Goal: Task Accomplishment & Management: Manage account settings

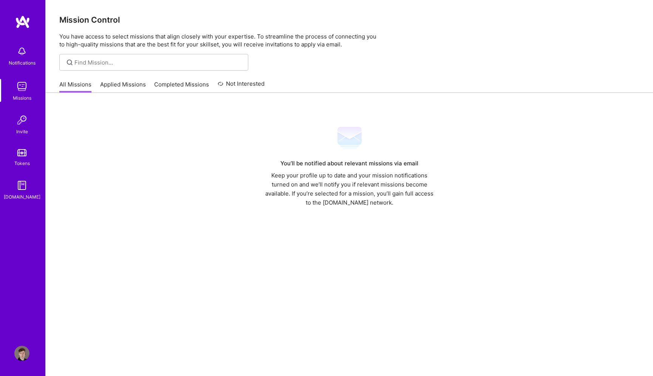
click at [22, 90] on img at bounding box center [21, 86] width 15 height 15
click at [25, 197] on div "[DOMAIN_NAME]" at bounding box center [22, 197] width 37 height 8
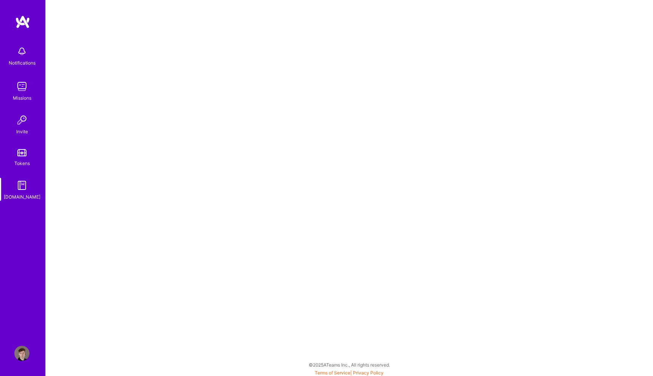
click at [22, 352] on img at bounding box center [21, 353] width 15 height 15
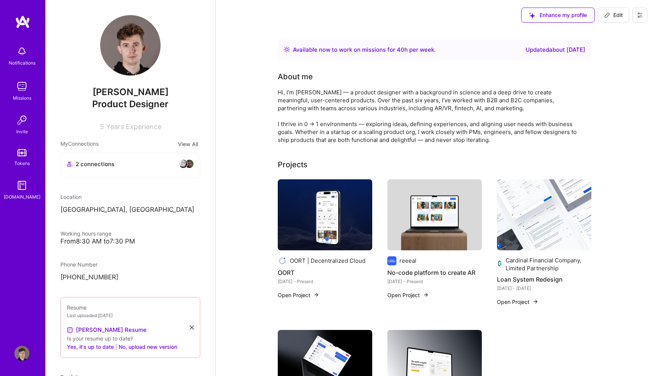
scroll to position [107, 0]
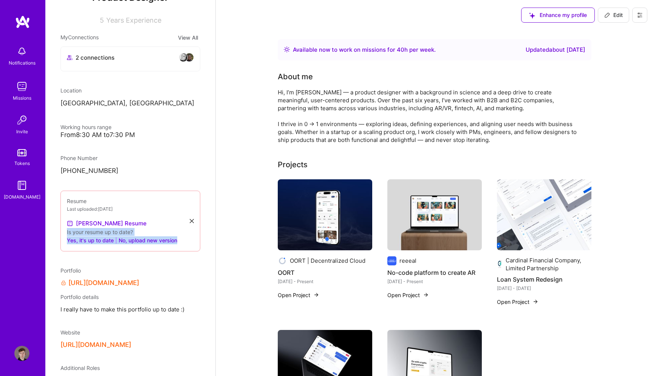
drag, startPoint x: 193, startPoint y: 219, endPoint x: 140, endPoint y: 246, distance: 59.5
click at [140, 246] on div "Resume Last uploaded: Jun 5, 2025 Iacob's Resume Is your resume up to date? Yes…" at bounding box center [130, 221] width 140 height 61
click at [145, 240] on button "No, upload new version" at bounding box center [148, 240] width 59 height 9
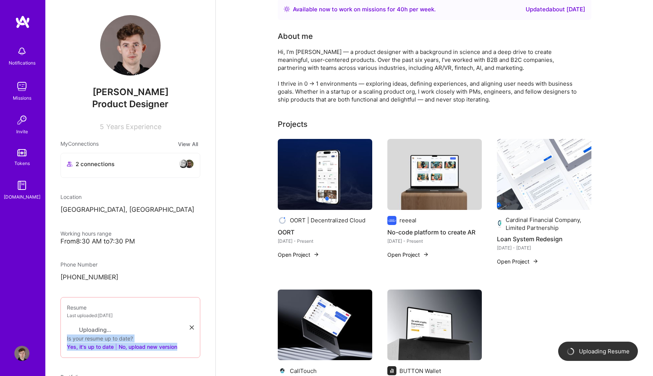
scroll to position [0, 0]
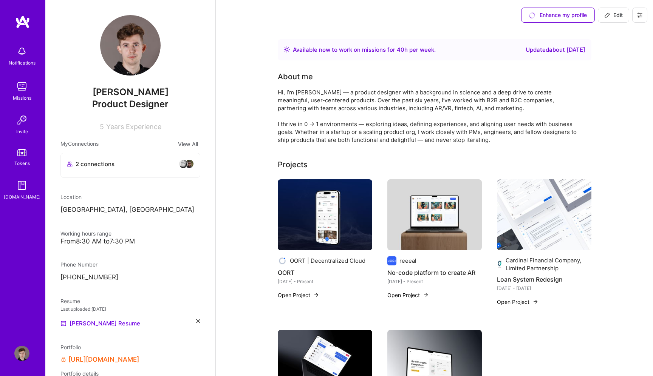
click at [615, 18] on span "Edit" at bounding box center [613, 15] width 19 height 8
select select "GE"
select select "Right Now"
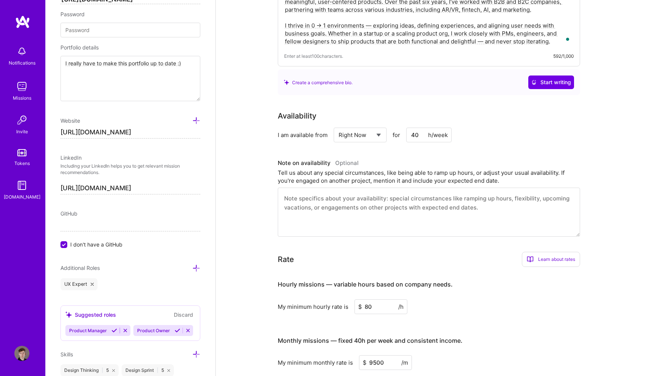
scroll to position [217, 0]
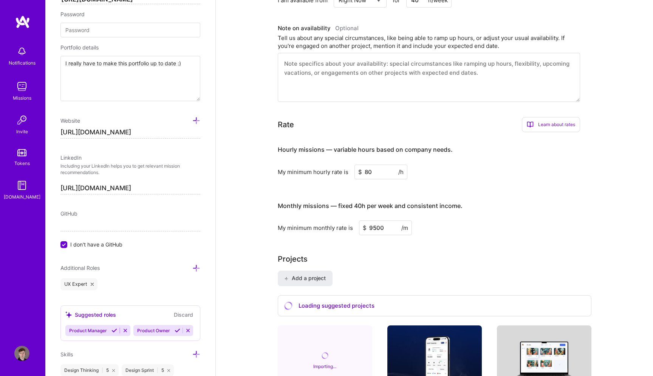
drag, startPoint x: 386, startPoint y: 175, endPoint x: 322, endPoint y: 175, distance: 63.8
click at [322, 175] on div "My minimum hourly rate is $ 80 /h" at bounding box center [429, 172] width 302 height 15
type input "75"
click at [467, 195] on h3 "Monthly missions — fixed 40h per week and consistent income." at bounding box center [429, 206] width 302 height 23
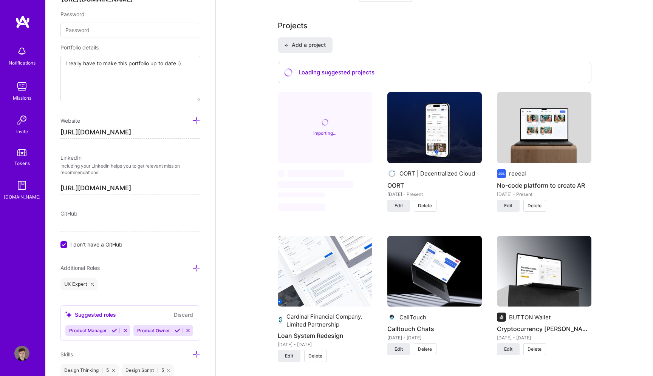
scroll to position [451, 0]
click at [121, 133] on input "[URL][DOMAIN_NAME]" at bounding box center [130, 133] width 140 height 12
paste input "[DOMAIN_NAME]"
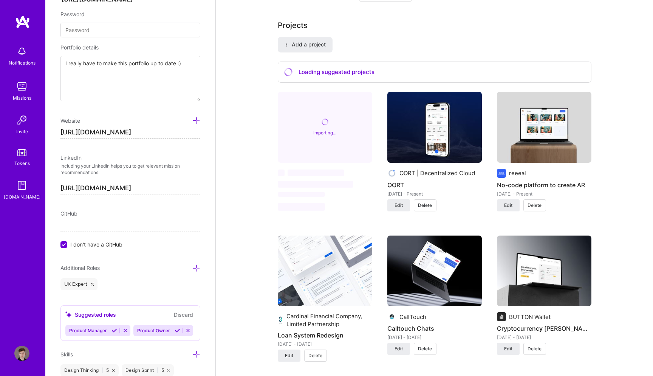
type input "[URL][DOMAIN_NAME]"
click at [227, 165] on div "About me What you write here will be shared with companies. Hi, I’m Jacob — a p…" at bounding box center [434, 328] width 437 height 1497
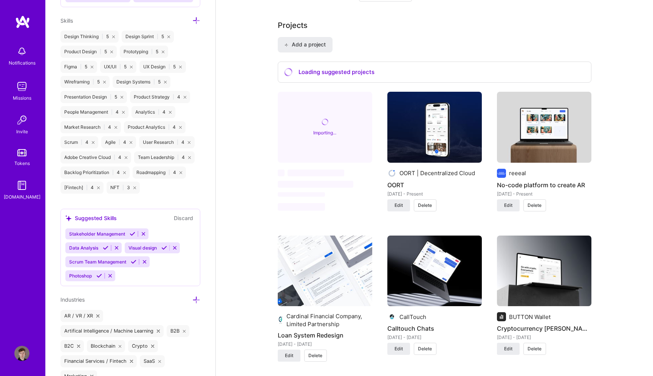
scroll to position [830, 0]
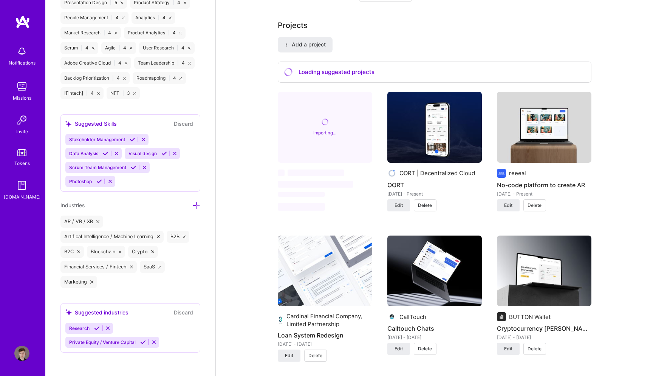
click at [181, 309] on button "Discard" at bounding box center [183, 312] width 24 height 9
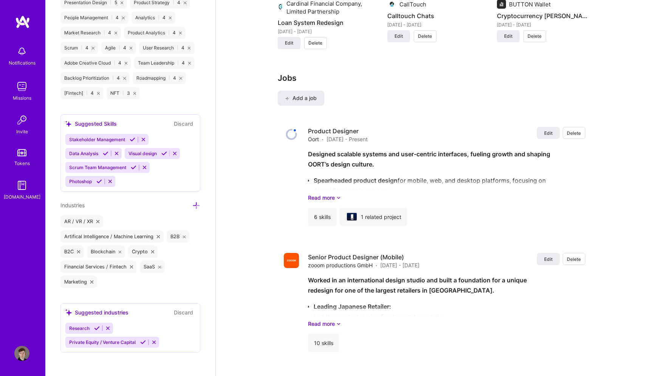
scroll to position [781, 0]
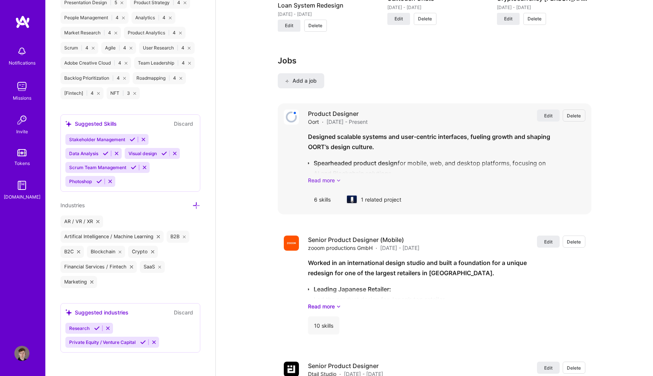
click at [332, 180] on link "Read more" at bounding box center [446, 180] width 277 height 8
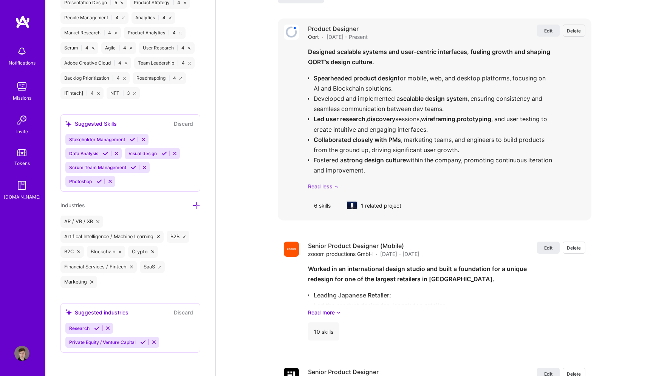
scroll to position [872, 0]
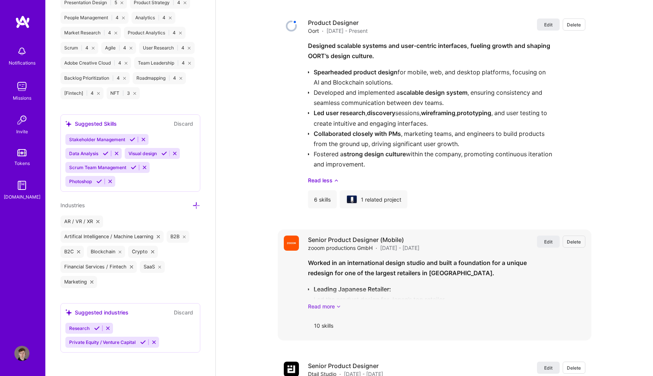
click at [335, 305] on link "Read more" at bounding box center [446, 307] width 277 height 8
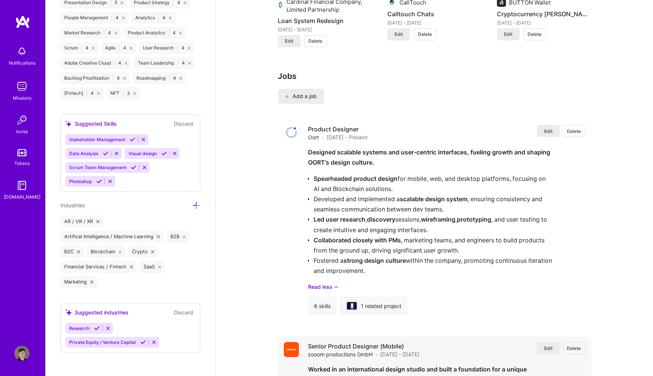
scroll to position [786, 0]
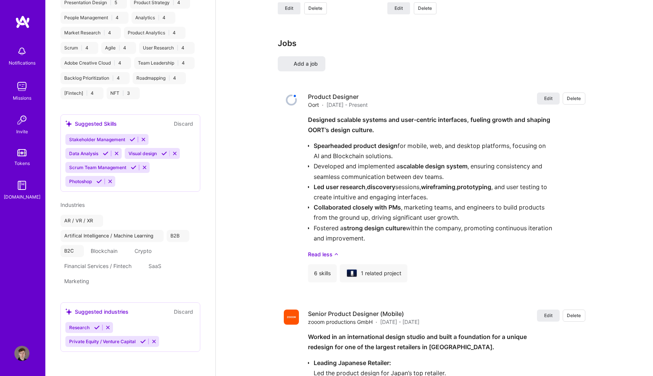
select select "GE"
select select "Right Now"
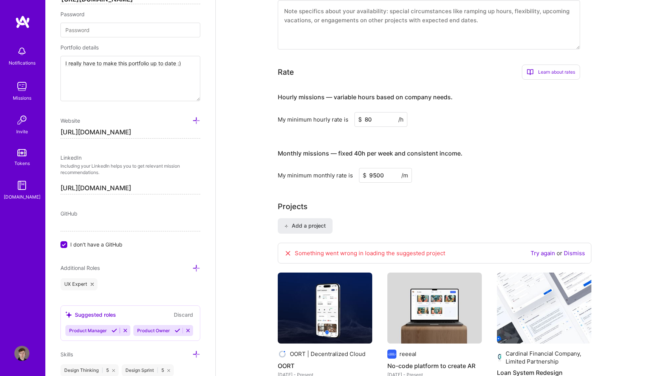
scroll to position [264, 0]
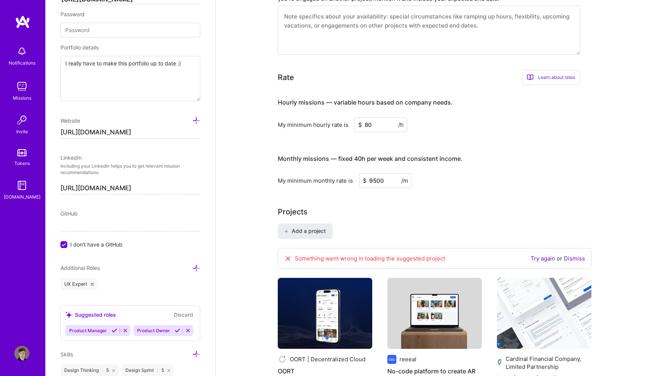
click at [286, 259] on icon at bounding box center [288, 259] width 8 height 8
click at [288, 258] on icon at bounding box center [288, 259] width 8 height 8
click at [571, 258] on link "Dismiss" at bounding box center [574, 258] width 21 height 7
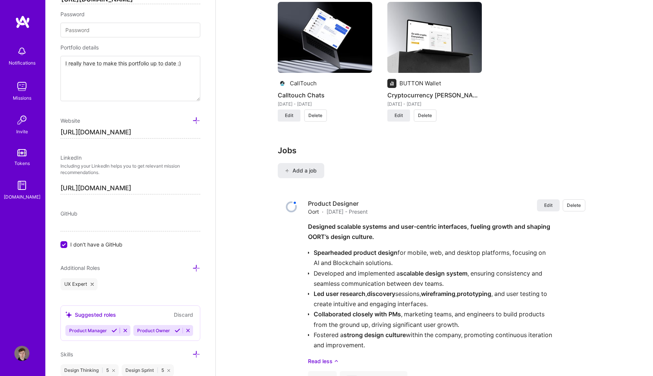
scroll to position [668, 0]
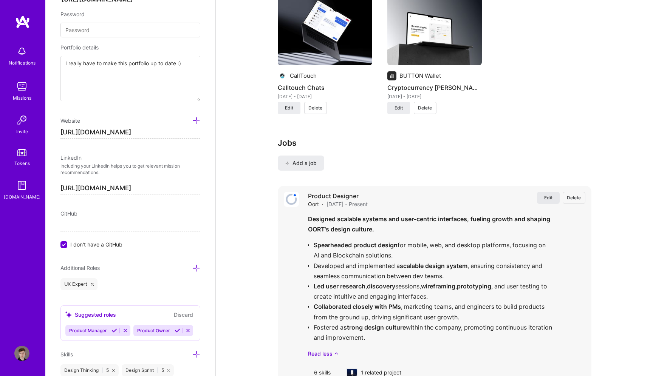
click at [547, 199] on span "Edit" at bounding box center [548, 198] width 8 height 6
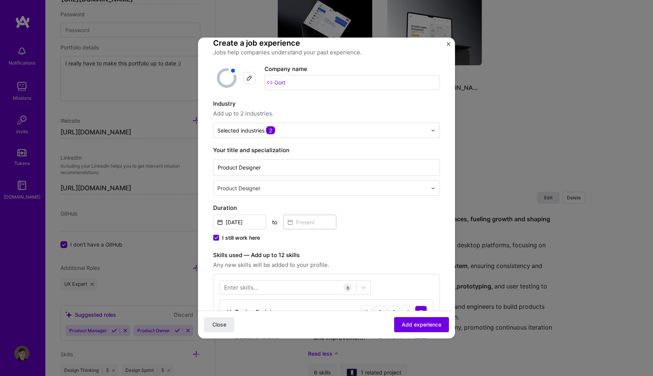
scroll to position [15, 0]
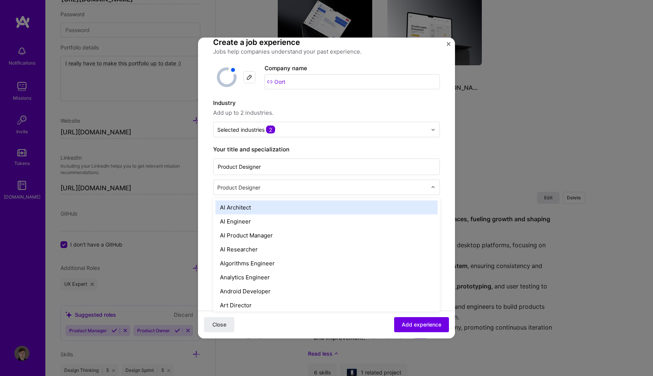
click at [297, 194] on div "Product Designer" at bounding box center [321, 187] width 217 height 15
click at [289, 181] on div "Product Designer" at bounding box center [321, 187] width 217 height 15
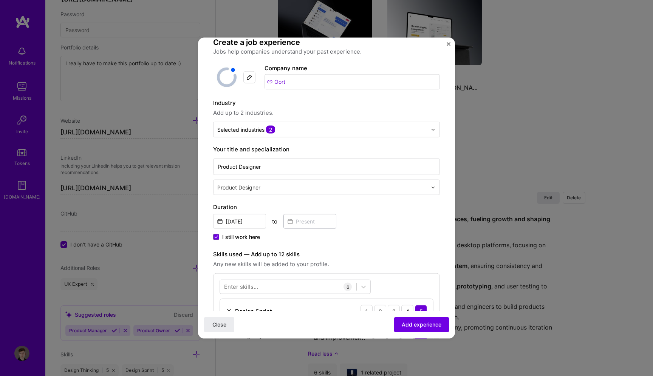
click at [272, 192] on div at bounding box center [322, 187] width 211 height 9
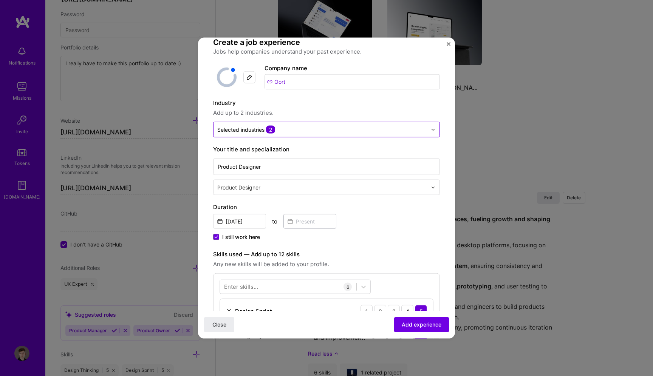
click at [290, 133] on input "text" at bounding box center [322, 130] width 210 height 8
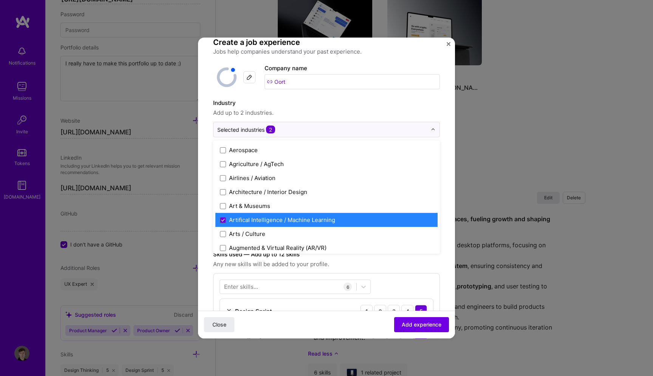
scroll to position [40, 0]
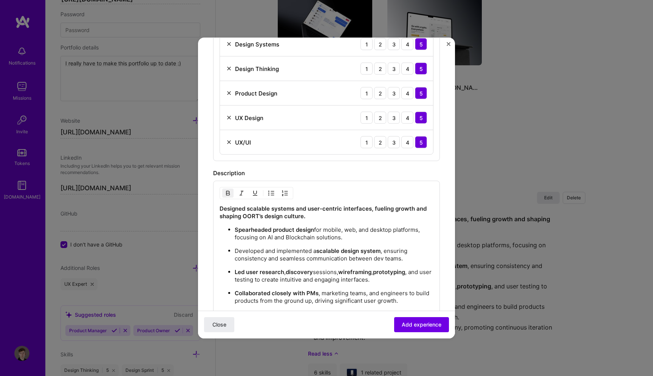
scroll to position [317, 0]
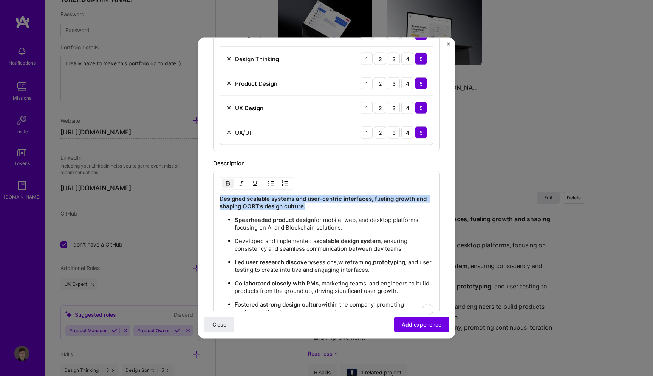
drag, startPoint x: 309, startPoint y: 211, endPoint x: 218, endPoint y: 200, distance: 92.0
click at [218, 200] on div "Designed scalable systems and user-centric interfaces, fueling growth and shapi…" at bounding box center [326, 253] width 227 height 165
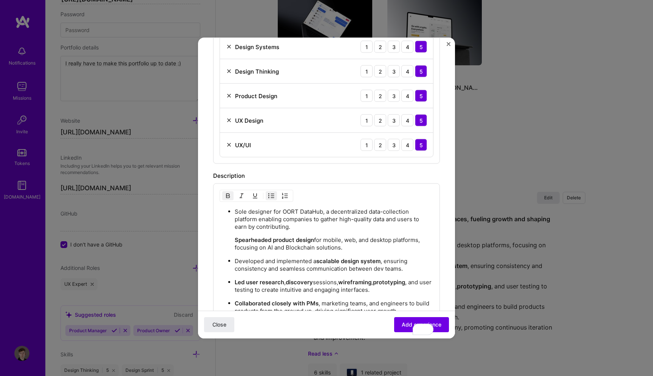
scroll to position [310, 0]
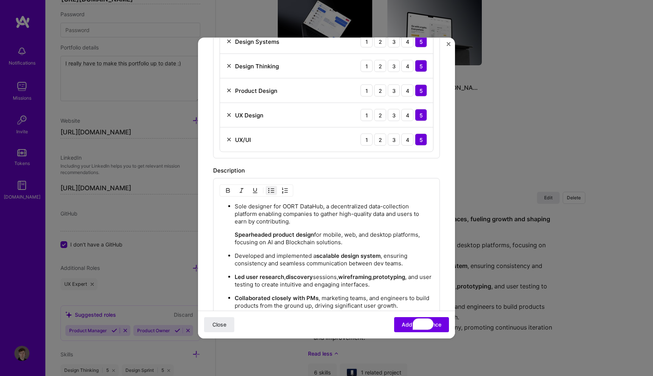
click at [293, 256] on p "Developed and implemented a scalable design system , ensuring consistency and s…" at bounding box center [334, 259] width 199 height 15
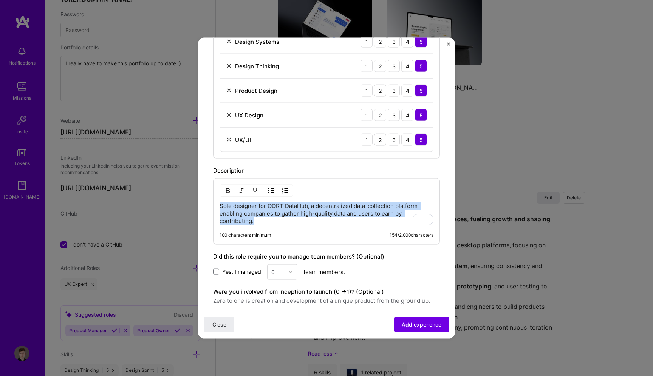
drag, startPoint x: 258, startPoint y: 222, endPoint x: 216, endPoint y: 206, distance: 45.2
click at [216, 206] on div "Sole designer for OORT DataHub, a decentralized data-collection platform enabli…" at bounding box center [326, 211] width 227 height 66
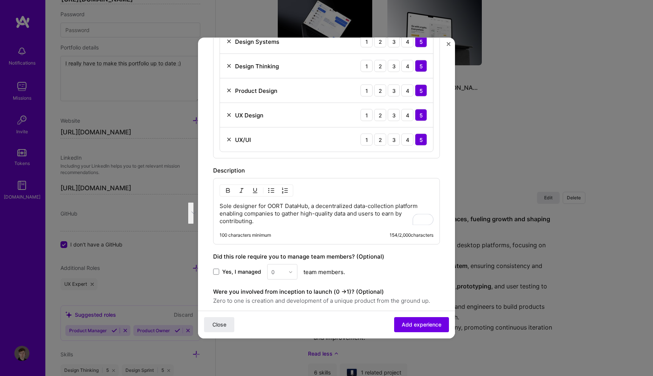
click at [278, 222] on p "Sole designer for OORT DataHub, a decentralized data-collection platform enabli…" at bounding box center [326, 213] width 214 height 23
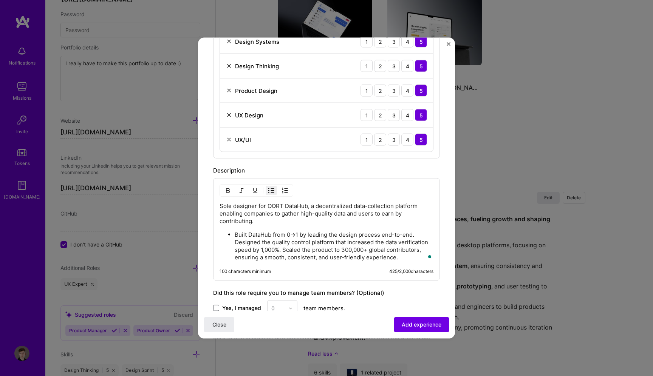
click at [234, 244] on ul "Built DataHub from 0→1 by leading the design process end-to-end. Designed the q…" at bounding box center [326, 246] width 214 height 31
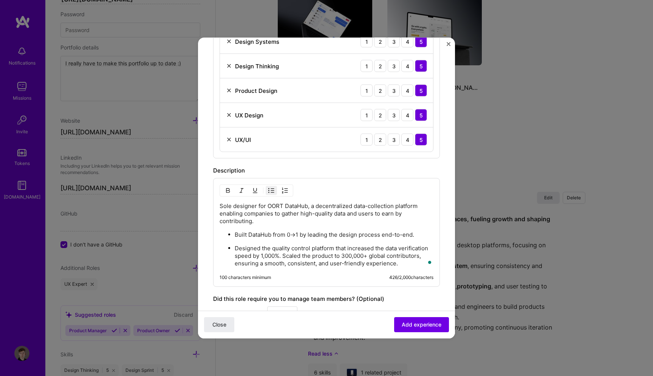
click at [284, 255] on p "Designed the quality control platform that increased the data verification spee…" at bounding box center [334, 256] width 199 height 23
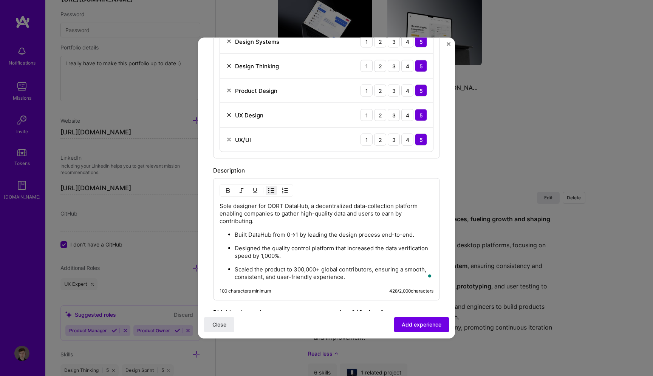
click at [366, 271] on p "Scaled the product to 300,000+ global contributors, ensuring a smooth, consiste…" at bounding box center [334, 273] width 199 height 15
click at [354, 275] on p "Scaled the product to 300,000+ global contributors, ensuring a smooth, consiste…" at bounding box center [334, 273] width 199 height 15
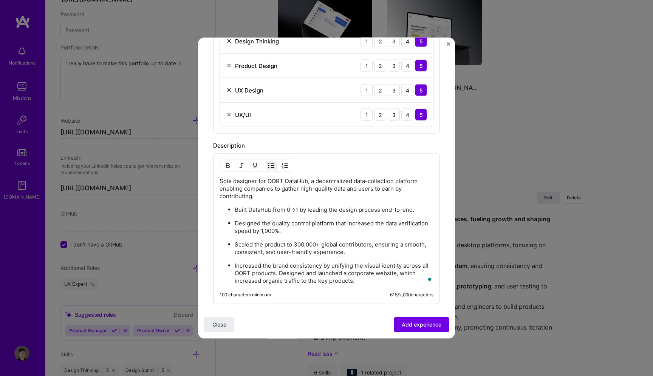
scroll to position [336, 0]
click at [278, 268] on p "Increased the brand consistency by unifying the visual identity across all OORT…" at bounding box center [334, 272] width 199 height 23
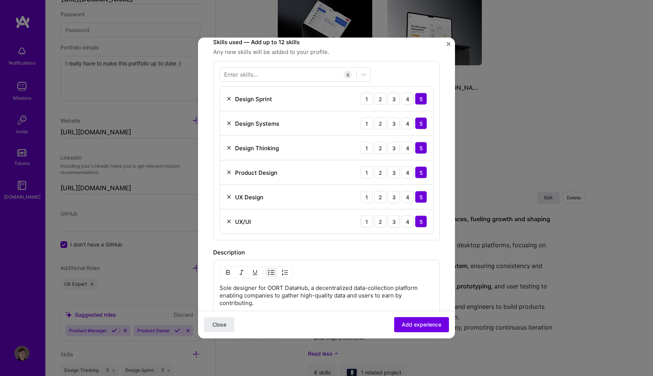
scroll to position [0, 0]
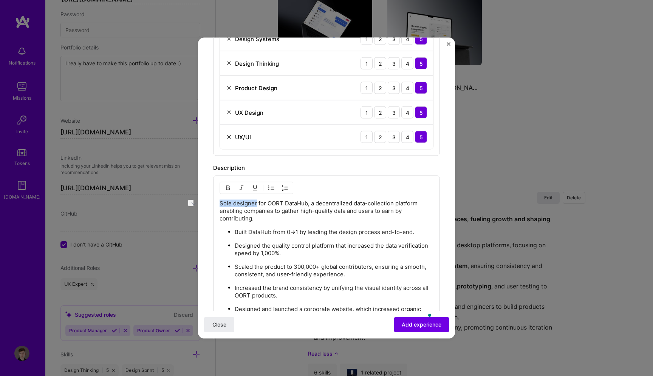
drag, startPoint x: 219, startPoint y: 205, endPoint x: 255, endPoint y: 205, distance: 35.9
click at [255, 205] on p "Sole designer for OORT DataHub, a decentralized data-collection platform enabli…" at bounding box center [326, 211] width 214 height 23
click at [227, 187] on img "button" at bounding box center [228, 188] width 6 height 6
click at [281, 216] on p "Sole designer for OORT DataHub, a decentralized data-collection platform enabli…" at bounding box center [326, 211] width 214 height 23
drag, startPoint x: 235, startPoint y: 234, endPoint x: 298, endPoint y: 233, distance: 63.8
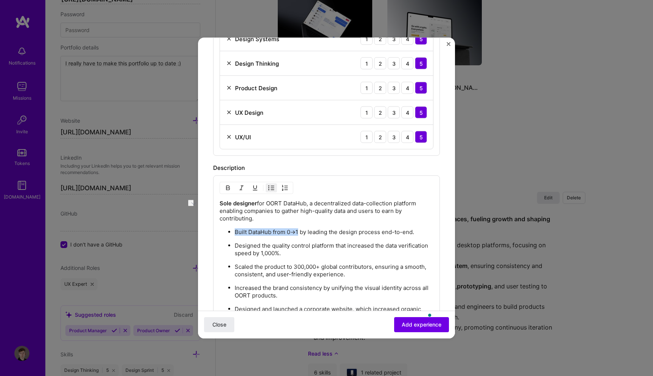
click at [298, 233] on p "Built DataHub from 0→1 by leading the design process end-to-end." at bounding box center [334, 233] width 199 height 8
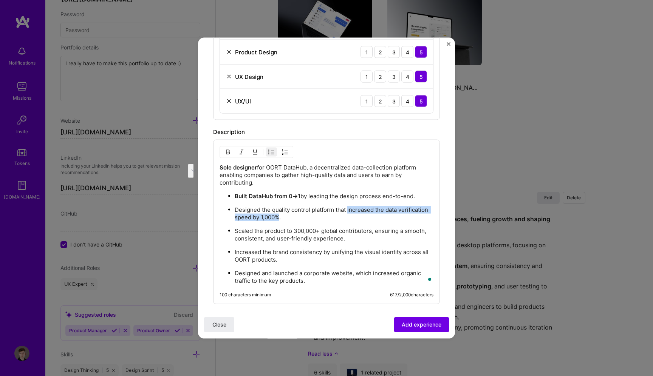
drag, startPoint x: 348, startPoint y: 209, endPoint x: 280, endPoint y: 220, distance: 68.5
click at [280, 220] on p "Designed the quality control platform that increased the data verification spee…" at bounding box center [334, 213] width 199 height 15
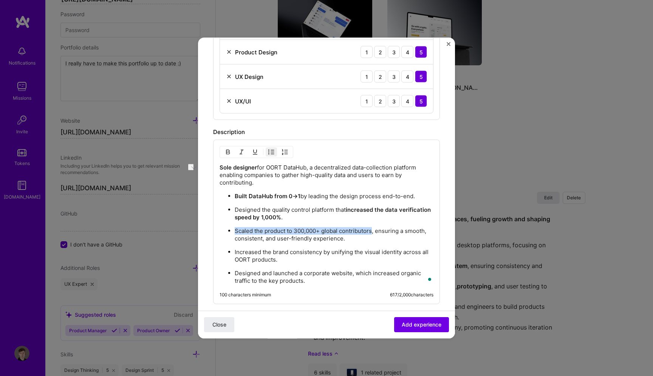
drag, startPoint x: 235, startPoint y: 230, endPoint x: 373, endPoint y: 229, distance: 137.5
click at [373, 229] on p "Scaled the product to 300,000+ global contributors, ensuring a smooth, consiste…" at bounding box center [334, 234] width 199 height 15
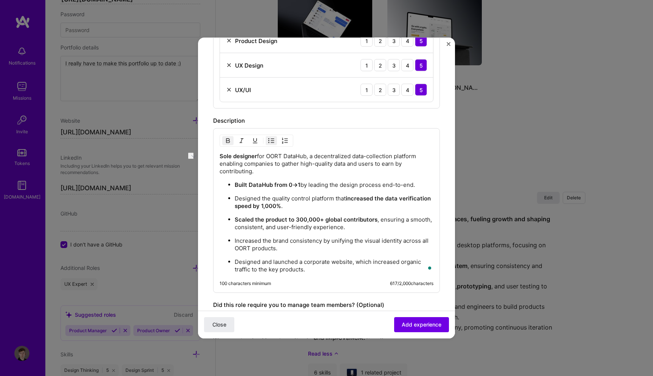
scroll to position [398, 0]
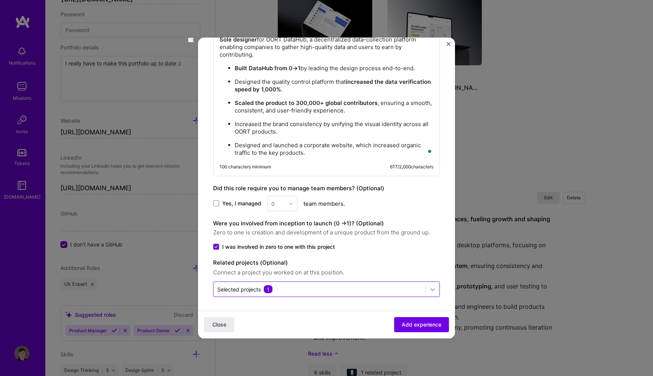
click at [429, 291] on icon at bounding box center [433, 290] width 8 height 8
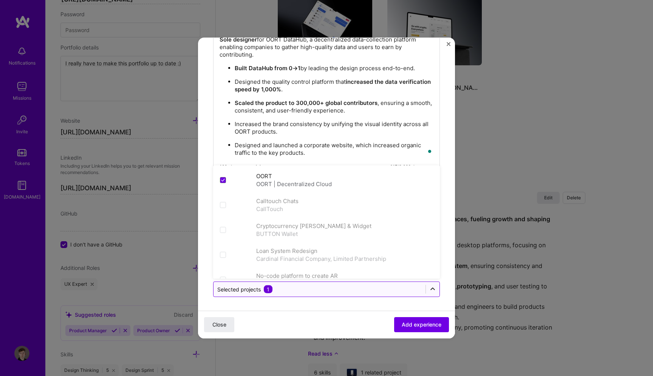
click at [429, 291] on icon at bounding box center [433, 290] width 8 height 8
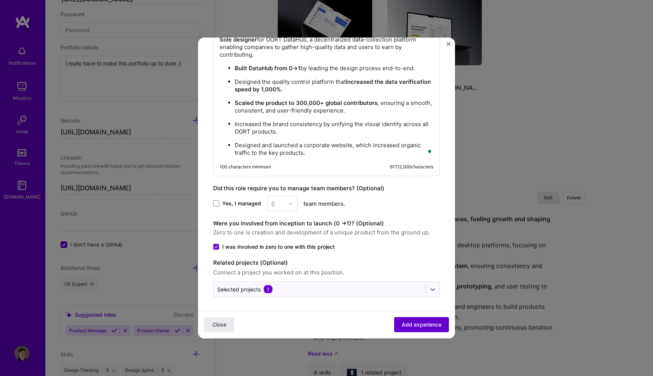
click at [425, 323] on span "Add experience" at bounding box center [422, 325] width 40 height 8
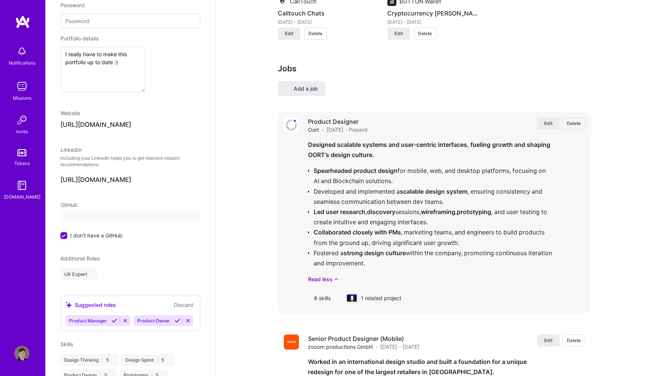
select select "GE"
select select "Right Now"
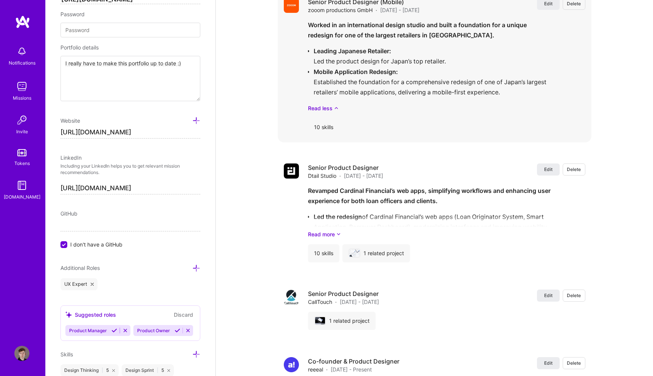
scroll to position [1071, 0]
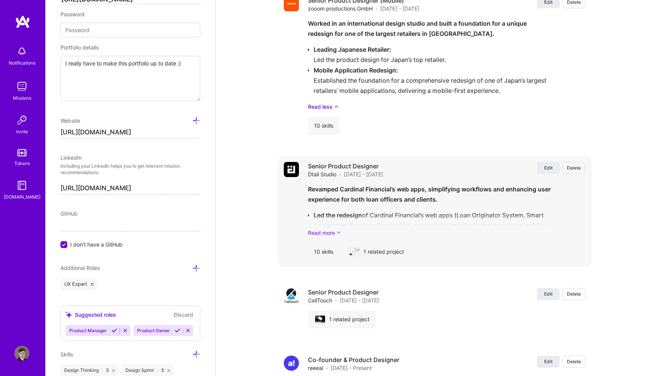
click at [326, 232] on link "Read more" at bounding box center [446, 233] width 277 height 8
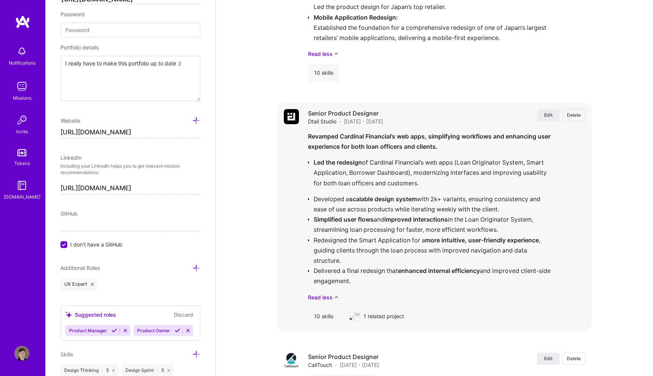
scroll to position [1128, 0]
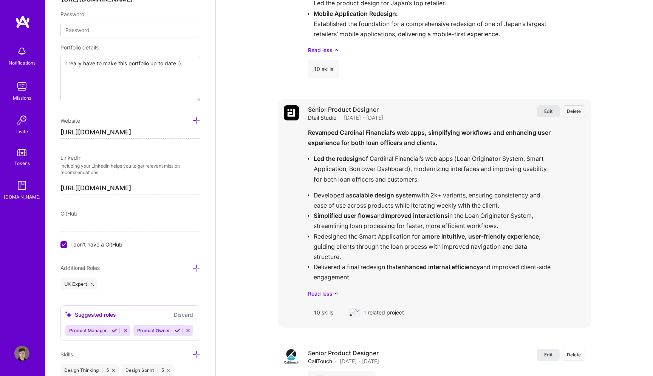
click at [548, 110] on span "Edit" at bounding box center [548, 111] width 8 height 6
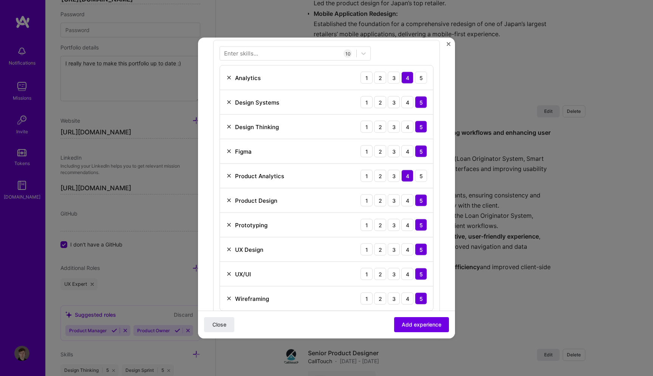
scroll to position [501, 0]
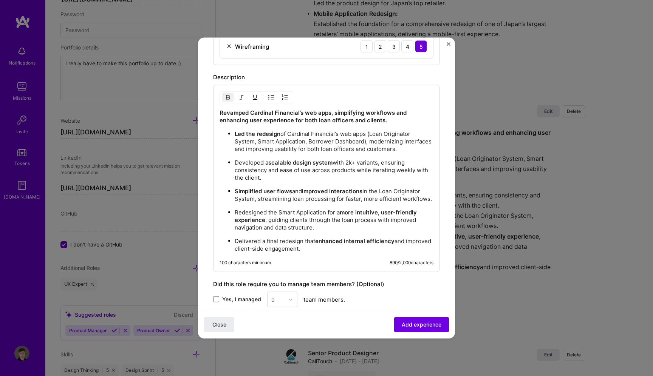
click at [314, 186] on ul "Developed a scalable design system with 2k+ variants, ensuring consistency and …" at bounding box center [326, 206] width 214 height 94
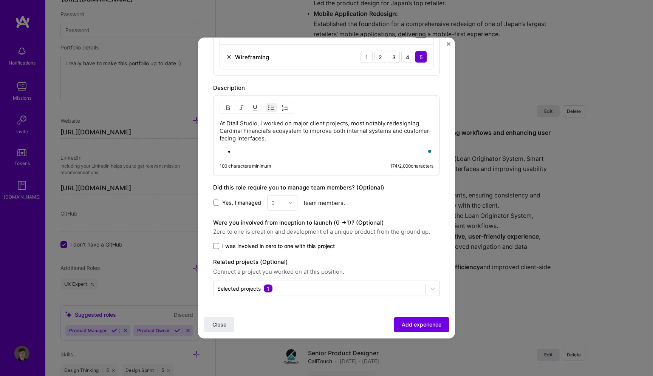
scroll to position [498, 0]
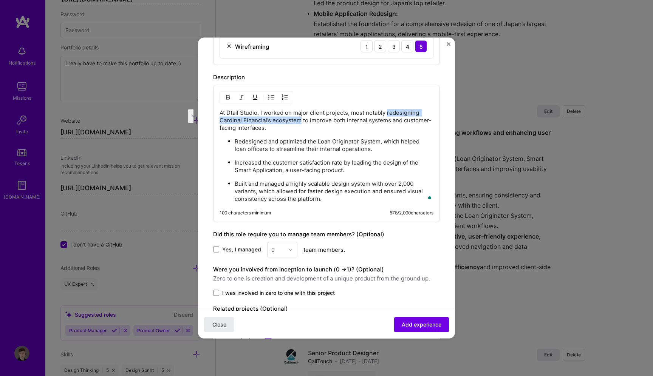
drag, startPoint x: 301, startPoint y: 121, endPoint x: 388, endPoint y: 114, distance: 87.2
click at [388, 114] on p "At Dtail Studio, I worked on major client projects, most notably redesigning Ca…" at bounding box center [326, 120] width 214 height 23
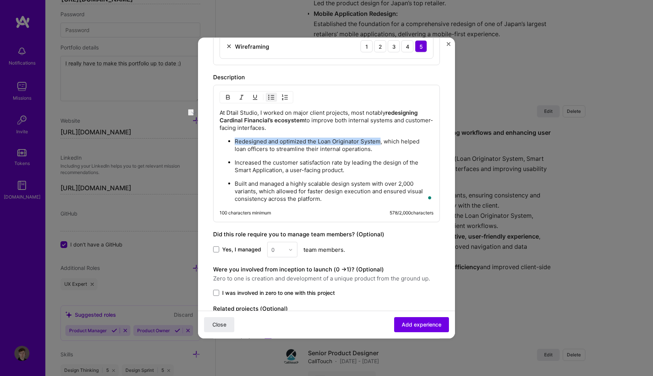
drag, startPoint x: 234, startPoint y: 142, endPoint x: 380, endPoint y: 141, distance: 145.4
click at [380, 141] on p "Redesigned and optimized the Loan Originator System, which helped loan officers…" at bounding box center [334, 145] width 199 height 15
drag, startPoint x: 278, startPoint y: 151, endPoint x: 368, endPoint y: 151, distance: 89.5
click at [368, 151] on p "Redesigned and optimized the Loan Originator System, which helped loan officers…" at bounding box center [334, 145] width 199 height 15
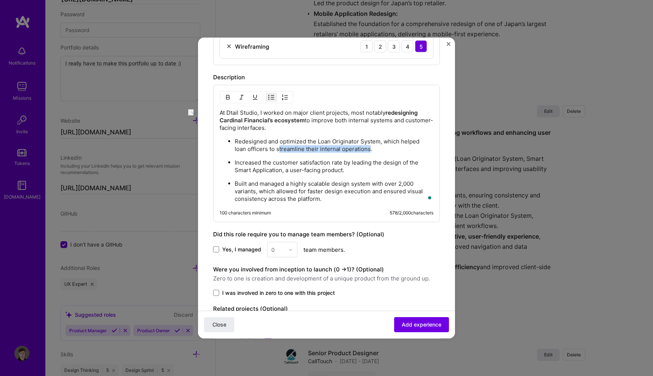
click at [368, 151] on p "Redesigned and optimized the Loan Originator System, which helped loan officers…" at bounding box center [334, 145] width 199 height 15
drag, startPoint x: 370, startPoint y: 150, endPoint x: 277, endPoint y: 151, distance: 92.6
click at [277, 151] on p "Redesigned and optimized the Loan Originator System, which helped loan officers…" at bounding box center [334, 145] width 199 height 15
drag, startPoint x: 306, startPoint y: 139, endPoint x: 235, endPoint y: 140, distance: 70.6
click at [235, 140] on p "Redesigned and optimized the Loan Originator System, which helped loan officers…" at bounding box center [334, 145] width 199 height 15
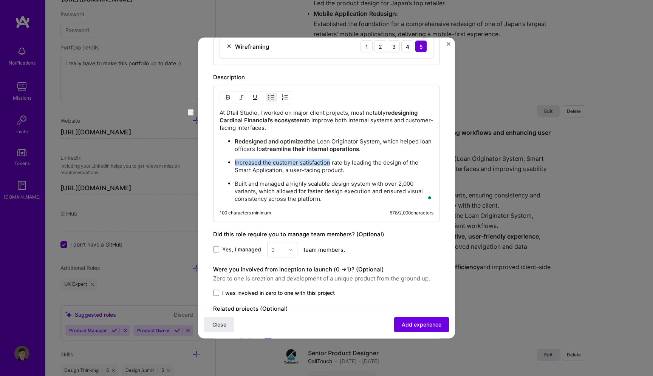
drag, startPoint x: 235, startPoint y: 163, endPoint x: 329, endPoint y: 163, distance: 94.8
click at [329, 163] on p "Increased the customer satisfaction rate by leading the design of the Smart App…" at bounding box center [334, 166] width 199 height 15
drag, startPoint x: 342, startPoint y: 163, endPoint x: 233, endPoint y: 163, distance: 109.2
click at [233, 163] on ul "Redesigned and optimized the Loan Originator System, which helped loan officers…" at bounding box center [326, 170] width 214 height 65
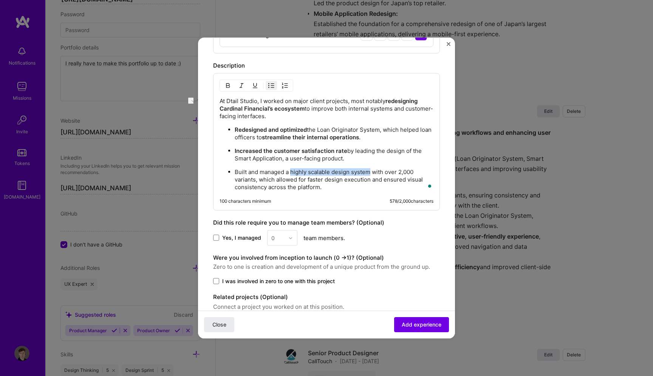
drag, startPoint x: 292, startPoint y: 173, endPoint x: 371, endPoint y: 172, distance: 79.7
click at [371, 172] on p "Built and managed a highly scalable design system with over 2,000 variants, whi…" at bounding box center [334, 179] width 199 height 23
click at [360, 180] on p "Built and managed a highly scalable design system with over 2,000 variants, whi…" at bounding box center [334, 179] width 199 height 23
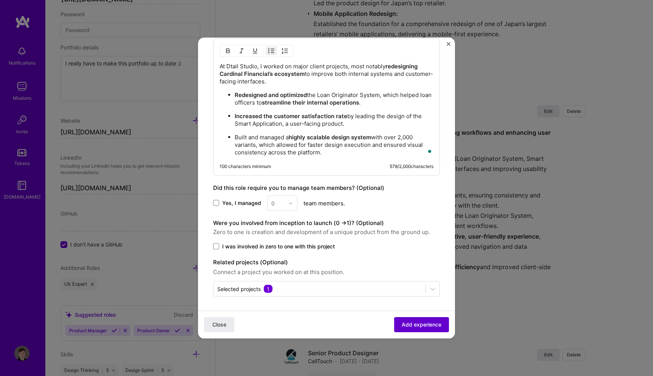
click at [427, 326] on span "Add experience" at bounding box center [422, 325] width 40 height 8
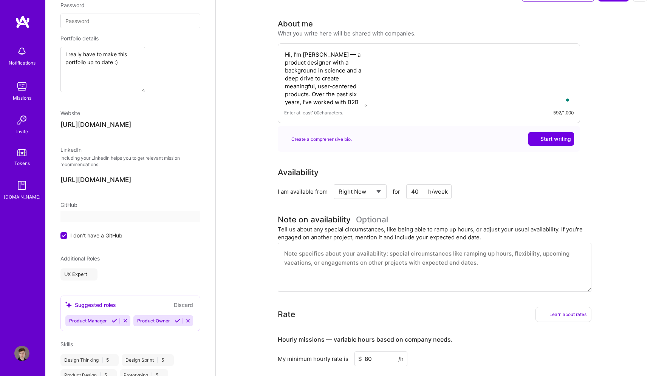
select select "GE"
select select "Right Now"
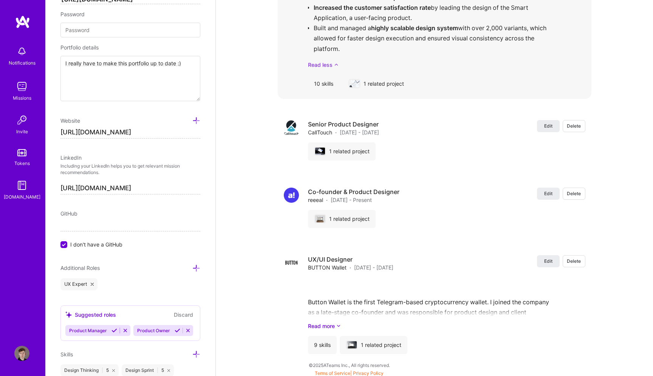
scroll to position [1312, 0]
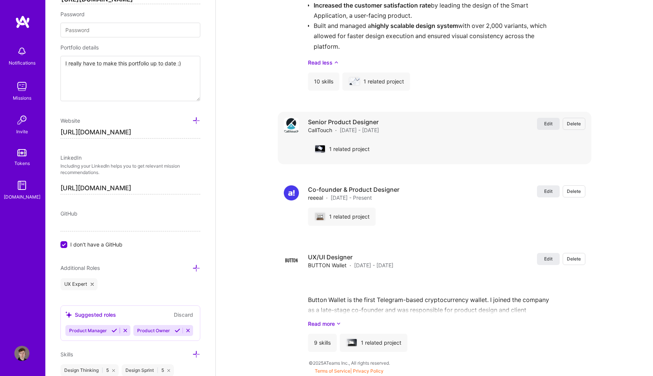
click at [549, 127] on span "Edit" at bounding box center [548, 124] width 8 height 6
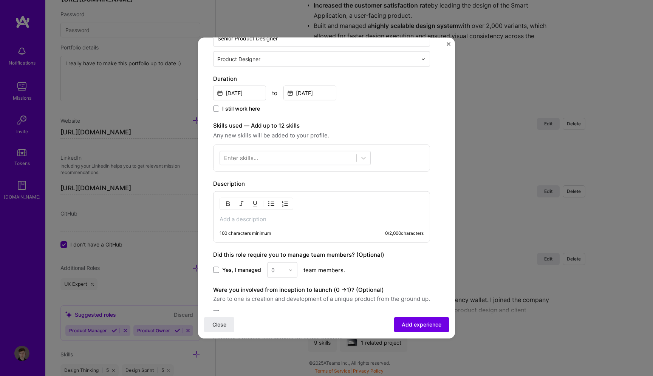
scroll to position [150, 0]
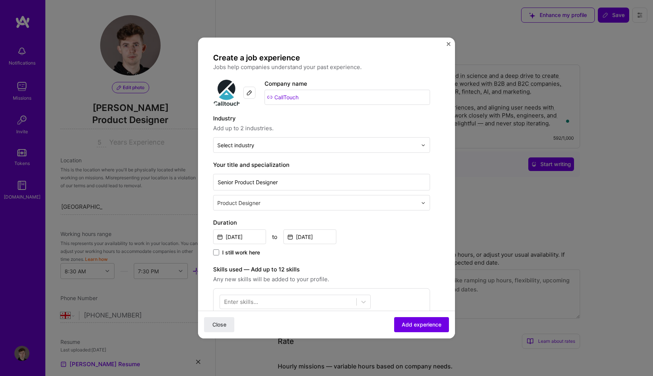
select select "GE"
select select "Right Now"
click at [287, 335] on div "100 characters minimum 0 / 2,000 characters" at bounding box center [321, 360] width 217 height 51
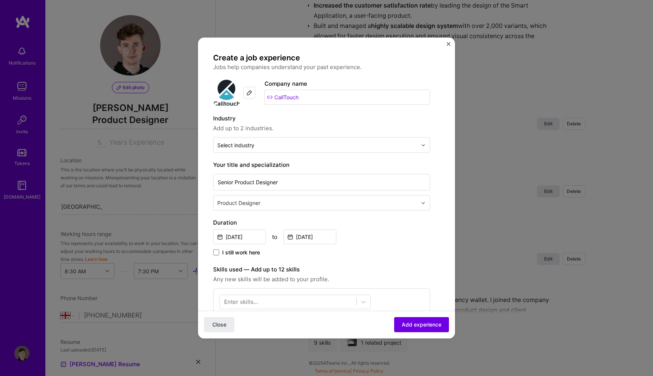
scroll to position [150, 0]
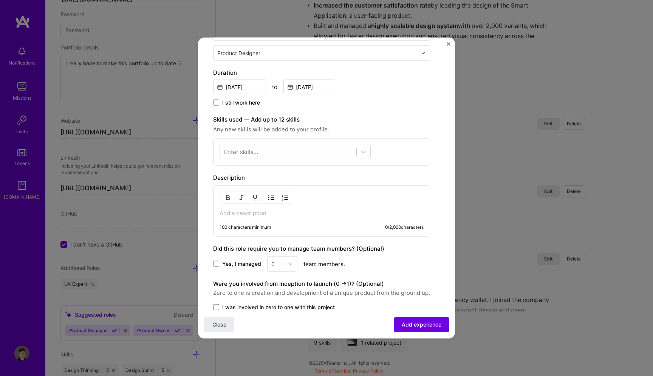
click at [275, 215] on p at bounding box center [321, 214] width 204 height 8
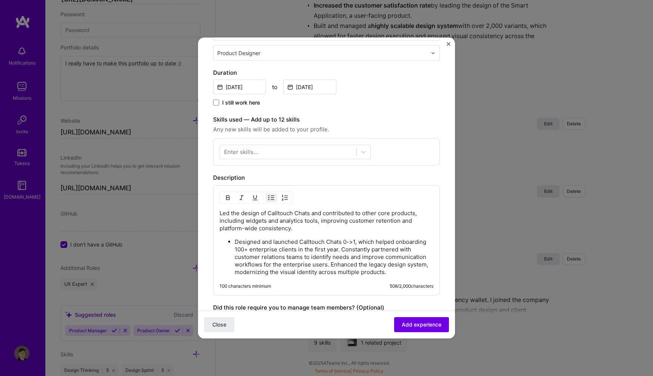
click at [340, 250] on p "Designed and launched Calltouch Chats 0->1, which helped onboarding 100+ enterp…" at bounding box center [334, 257] width 199 height 38
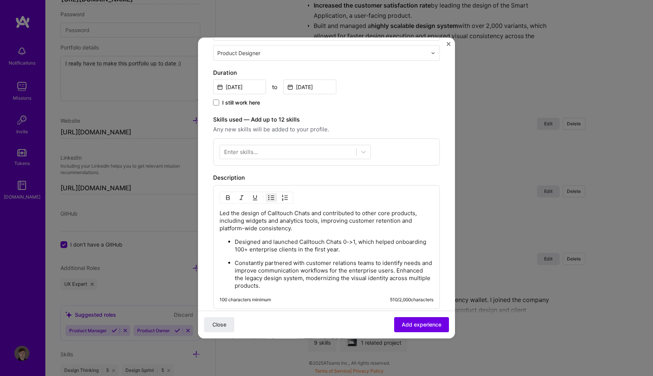
click at [233, 279] on ul "Designed and launched Calltouch Chats 0->1, which helped onboarding 100+ enterp…" at bounding box center [326, 264] width 214 height 52
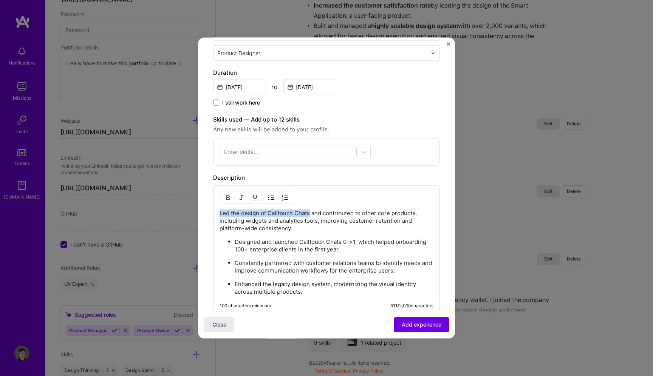
drag, startPoint x: 219, startPoint y: 214, endPoint x: 310, endPoint y: 215, distance: 90.7
click at [310, 215] on p "Led the design of Calltouch Chats and contributed to other core products, inclu…" at bounding box center [326, 221] width 214 height 23
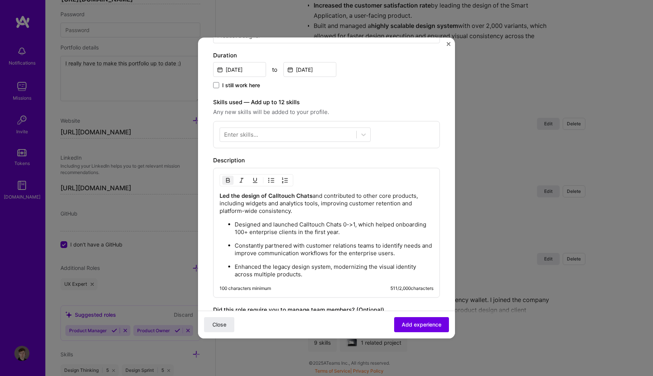
scroll to position [173, 0]
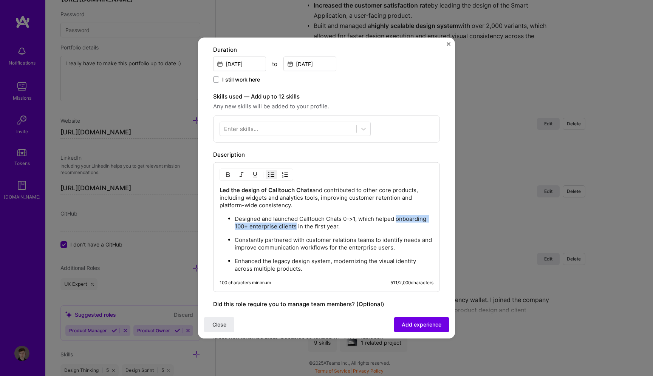
drag, startPoint x: 397, startPoint y: 220, endPoint x: 295, endPoint y: 227, distance: 102.2
click at [295, 227] on p "Designed and launched Calltouch Chats 0->1, which helped onboarding 100+ enterp…" at bounding box center [334, 222] width 199 height 15
drag, startPoint x: 355, startPoint y: 218, endPoint x: 236, endPoint y: 221, distance: 119.4
click at [236, 221] on p "Designed and launched Calltouch Chats 0->1, which helped onboarding 100+ enterp…" at bounding box center [334, 222] width 199 height 15
click at [347, 227] on p "Designed and launched Calltouch Chats 0->1 , which helped onboarding 100+ enter…" at bounding box center [334, 222] width 199 height 15
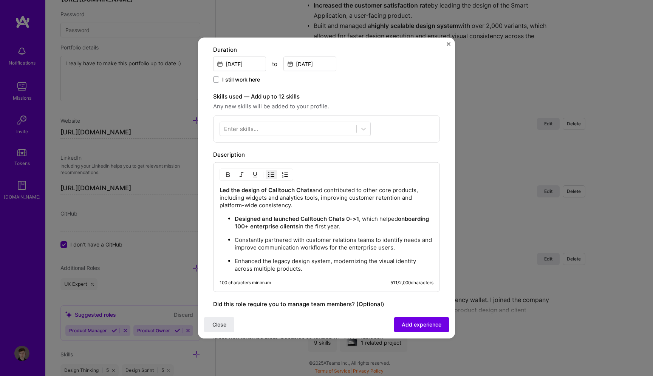
scroll to position [188, 0]
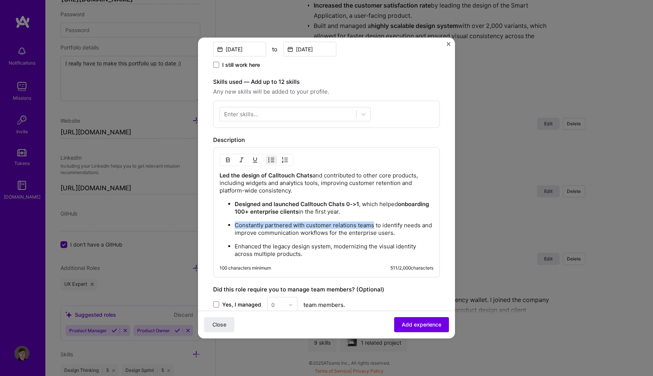
drag, startPoint x: 236, startPoint y: 226, endPoint x: 373, endPoint y: 224, distance: 137.1
click at [373, 224] on ul "Designed and launched Calltouch Chats 0->1 , which helped onboarding 100+ enter…" at bounding box center [326, 229] width 214 height 58
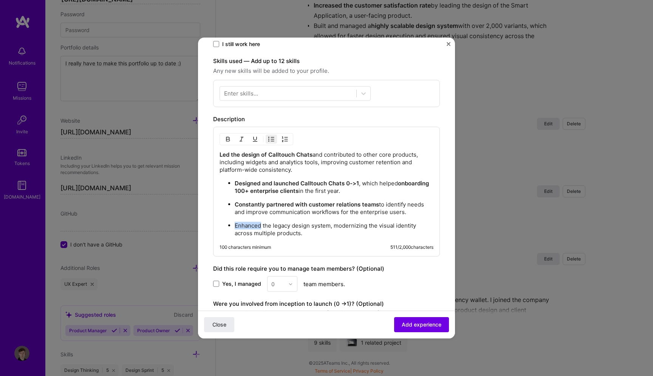
drag, startPoint x: 235, startPoint y: 227, endPoint x: 261, endPoint y: 226, distance: 26.5
click at [261, 226] on p "Enhanced the legacy design system, modernizing the visual identity across multi…" at bounding box center [334, 229] width 199 height 15
click at [315, 231] on p "Enhanced the legacy design system, modernizing the visual identity across multi…" at bounding box center [334, 229] width 199 height 15
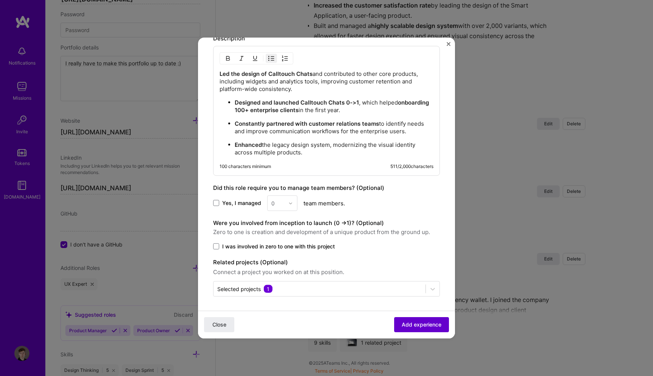
click at [436, 323] on span "Add experience" at bounding box center [422, 325] width 40 height 8
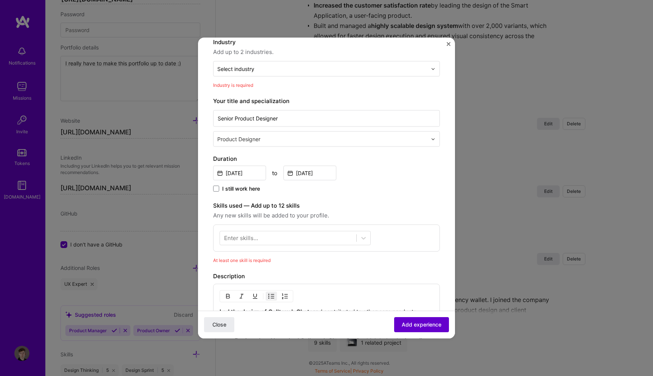
scroll to position [76, 0]
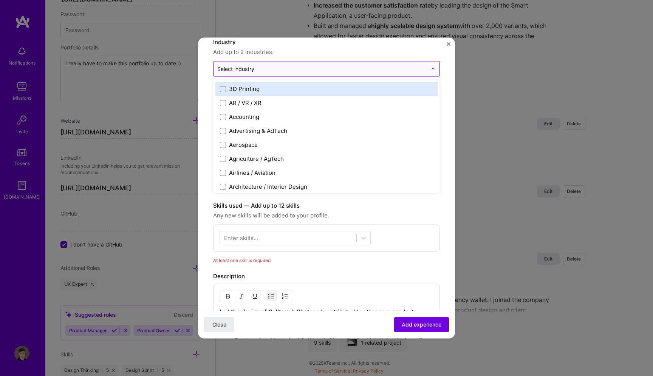
click at [292, 68] on input "text" at bounding box center [322, 69] width 210 height 8
type input "b2b"
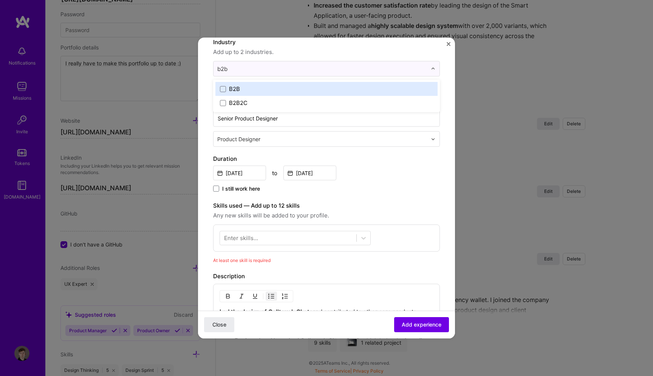
click at [281, 91] on label "B2B" at bounding box center [326, 89] width 213 height 8
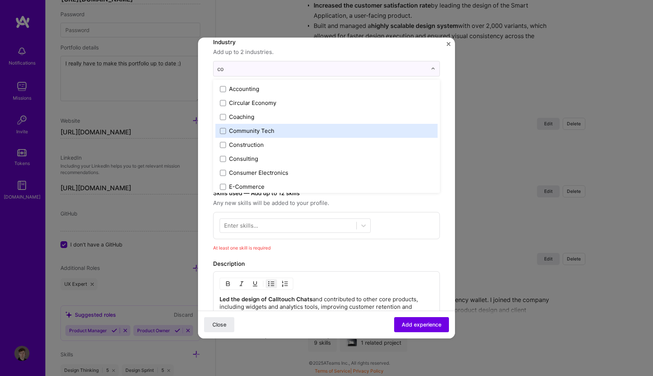
type input "c"
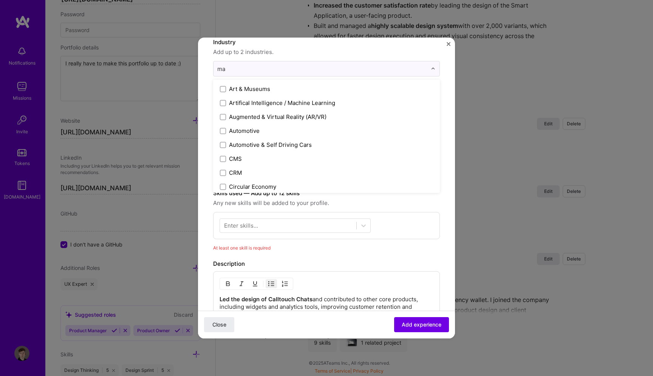
type input "mar"
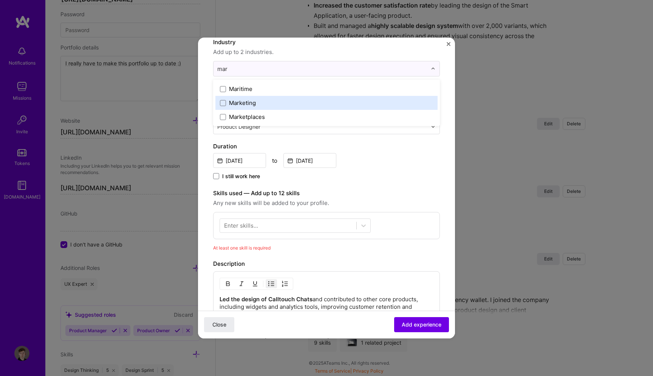
click at [285, 104] on label "Marketing" at bounding box center [326, 103] width 213 height 8
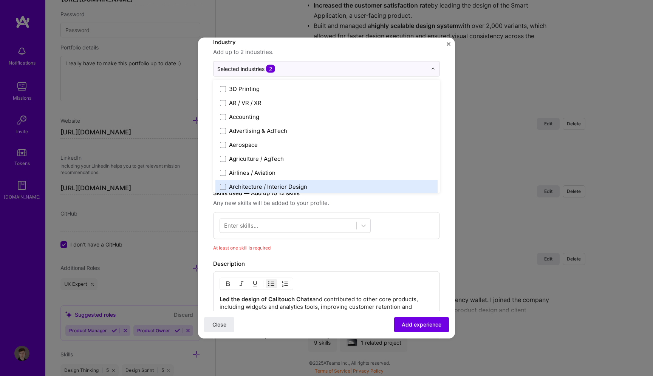
click at [368, 249] on div "At least one skill is required" at bounding box center [326, 248] width 227 height 8
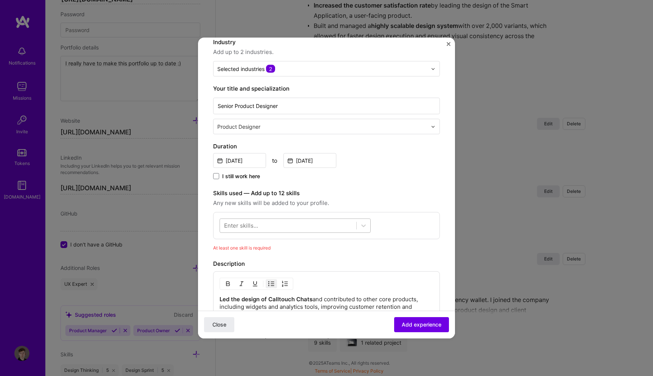
click at [334, 222] on div at bounding box center [288, 225] width 136 height 12
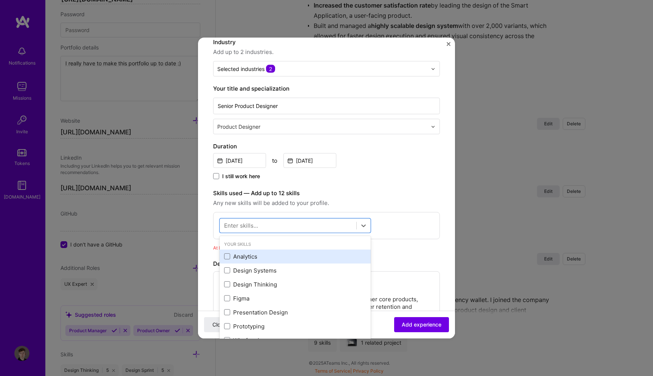
click at [281, 258] on div "Analytics" at bounding box center [295, 256] width 142 height 8
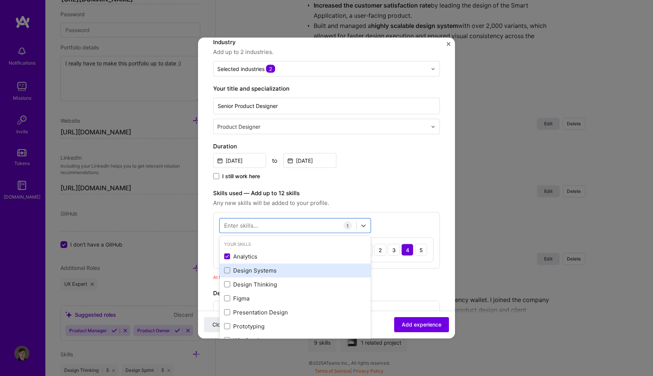
click at [283, 269] on div "Design Systems" at bounding box center [295, 270] width 142 height 8
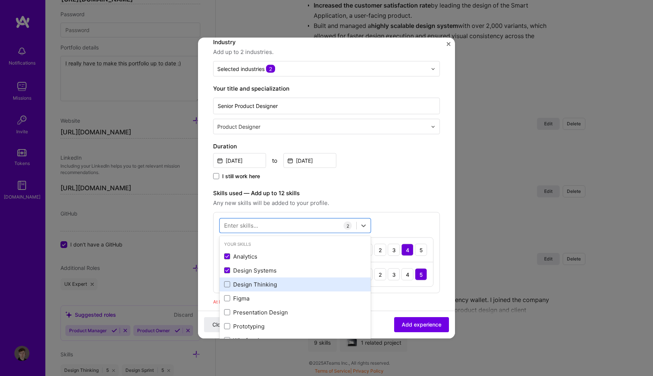
click at [283, 285] on div "Design Thinking" at bounding box center [295, 284] width 142 height 8
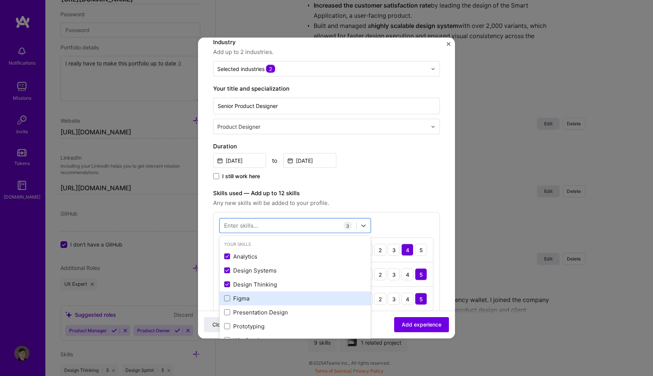
click at [283, 300] on div "Figma" at bounding box center [295, 298] width 142 height 8
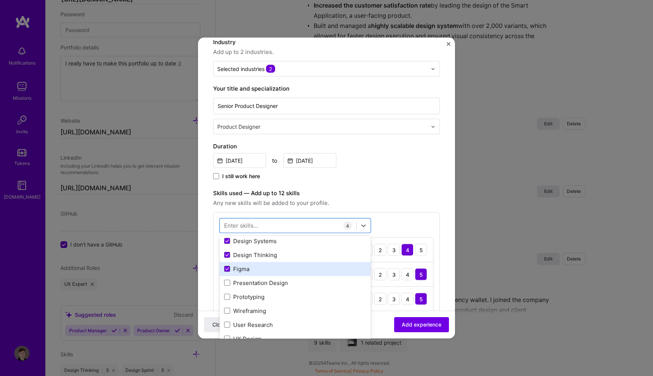
scroll to position [38, 0]
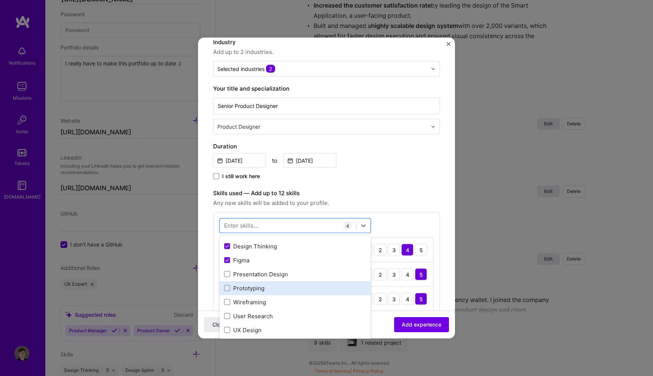
click at [278, 290] on div "Prototyping" at bounding box center [295, 288] width 142 height 8
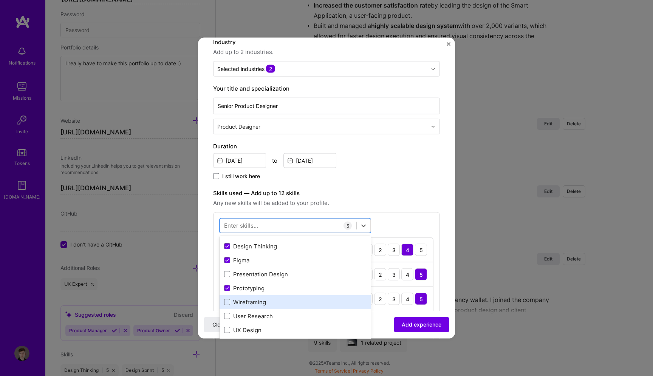
click at [278, 301] on div "Wireframing" at bounding box center [295, 302] width 142 height 8
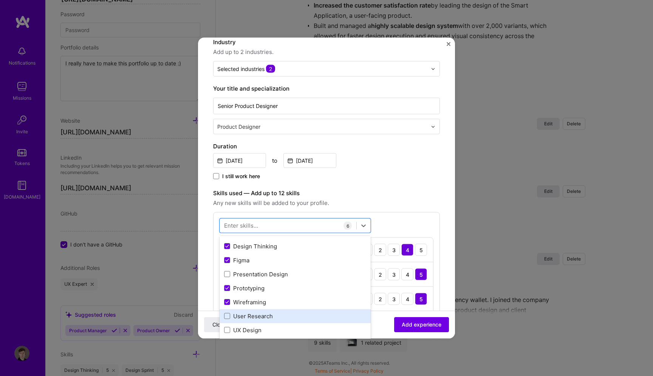
click at [277, 313] on div "User Research" at bounding box center [295, 316] width 142 height 8
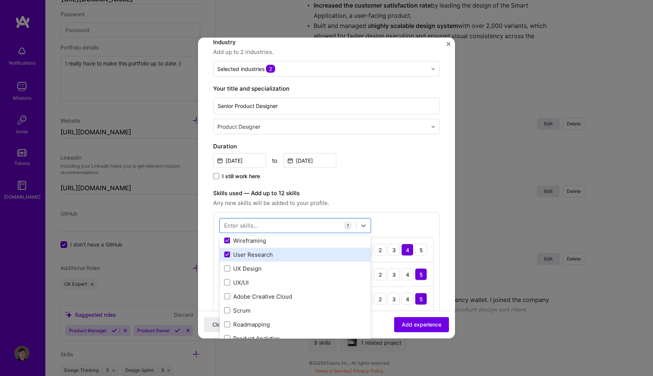
scroll to position [100, 0]
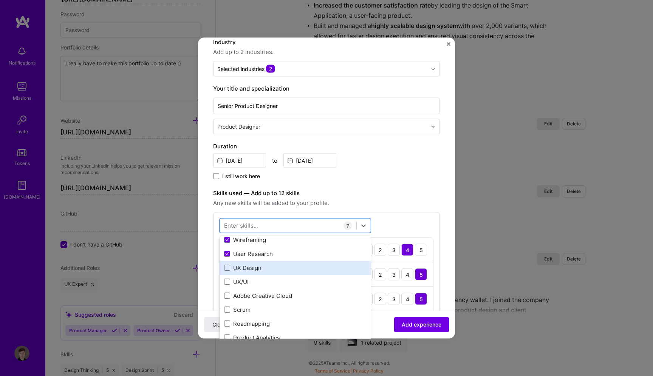
click at [276, 270] on div "UX Design" at bounding box center [295, 268] width 142 height 8
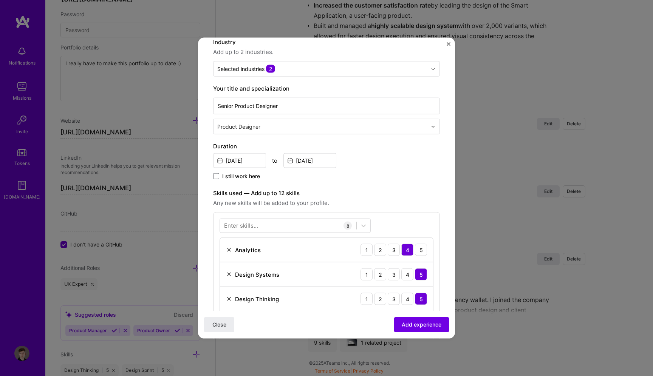
click at [408, 199] on span "Any new skills will be added to your profile." at bounding box center [326, 203] width 227 height 9
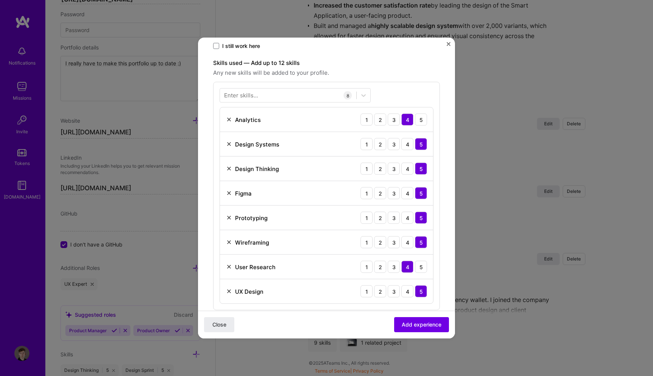
scroll to position [359, 0]
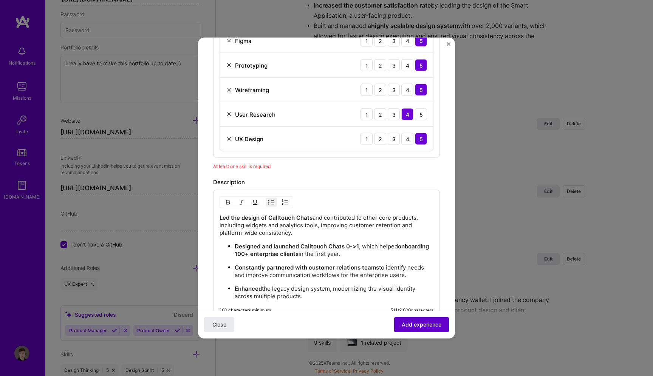
click at [429, 324] on span "Add experience" at bounding box center [422, 325] width 40 height 8
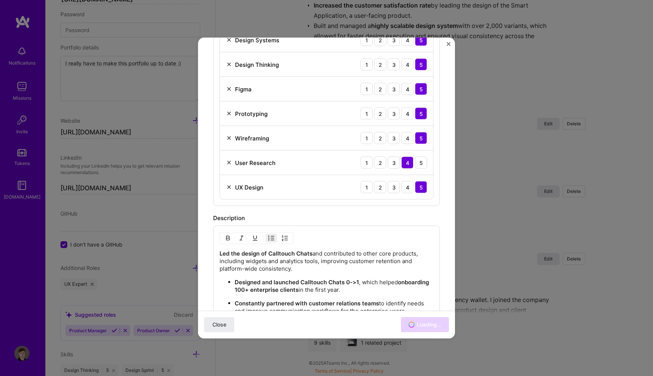
scroll to position [0, 0]
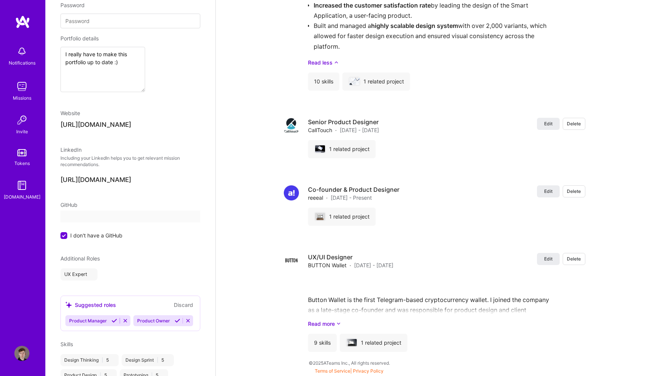
select select "GE"
select select "Right Now"
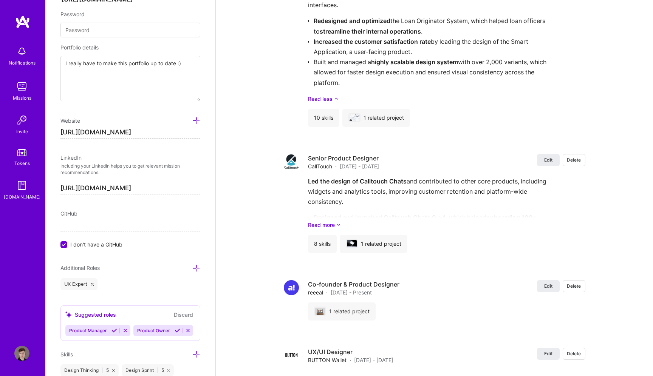
scroll to position [1370, 0]
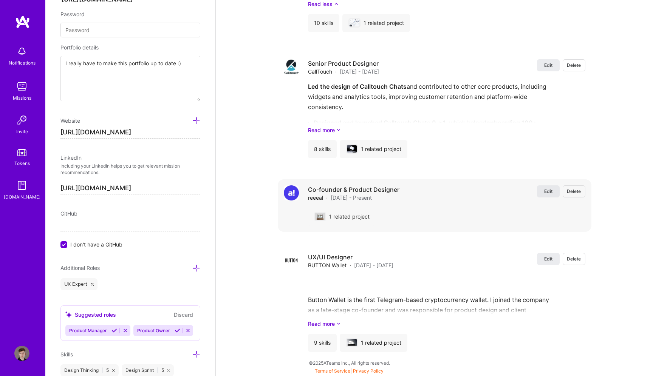
click at [546, 192] on span "Edit" at bounding box center [548, 191] width 8 height 6
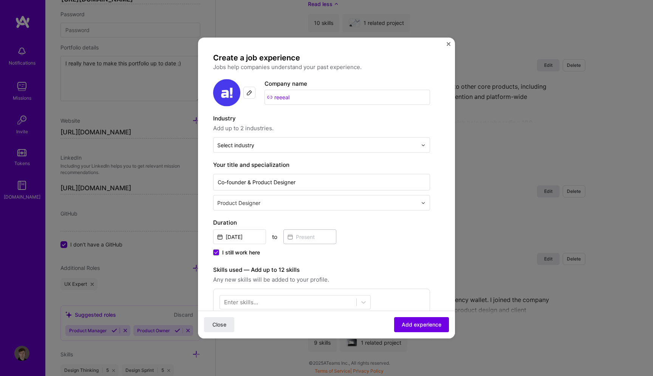
scroll to position [212, 0]
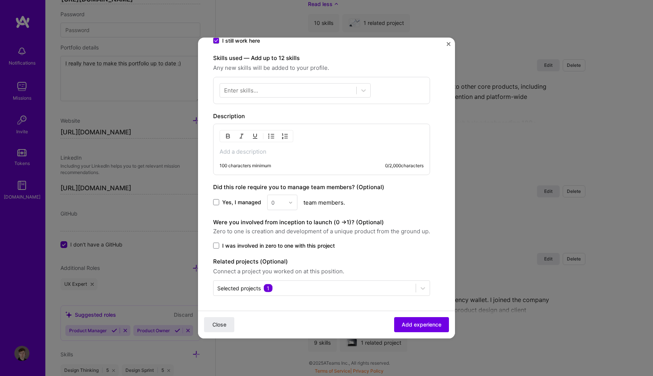
click at [335, 152] on p at bounding box center [321, 152] width 204 height 8
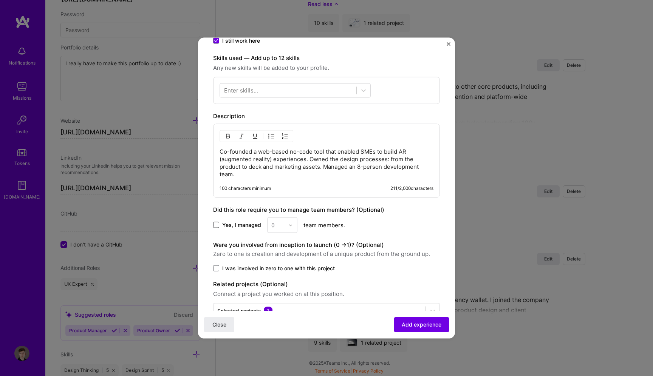
click at [218, 222] on span at bounding box center [216, 225] width 6 height 6
click at [0, 0] on input "Yes, I managed" at bounding box center [0, 0] width 0 height 0
click at [297, 222] on div "Yes, I managed 0 team members." at bounding box center [326, 225] width 227 height 15
click at [292, 224] on img at bounding box center [290, 225] width 5 height 5
click at [282, 326] on div "7" at bounding box center [282, 329] width 26 height 14
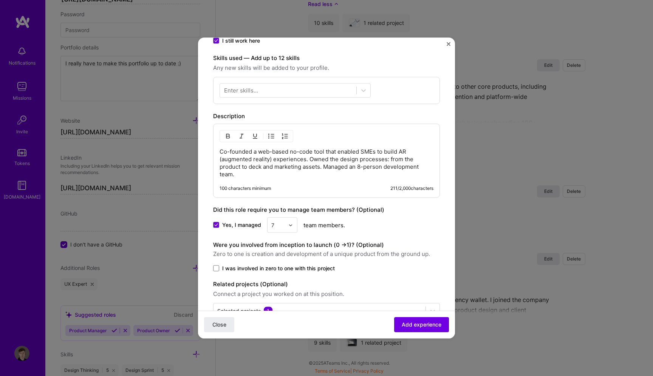
click at [267, 173] on p "Co-founded a web-based no-code tool that enabled SMEs to build AR (augmented re…" at bounding box center [326, 163] width 214 height 30
click at [311, 161] on p "Co-founded a web-based no-code tool that enabled SMEs to build AR (augmented re…" at bounding box center [326, 163] width 214 height 30
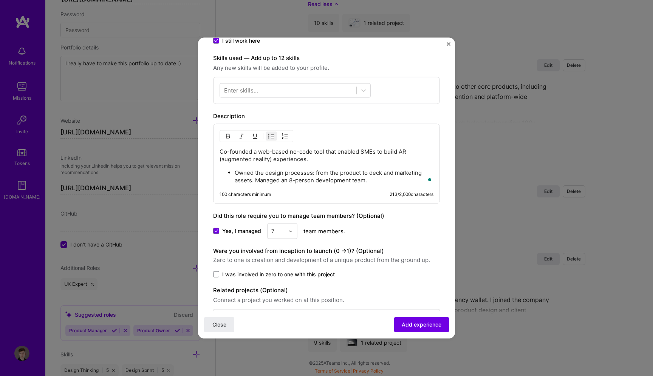
click at [256, 179] on p "Owned the design processes: from the product to deck and marketing assets. Mana…" at bounding box center [334, 176] width 199 height 15
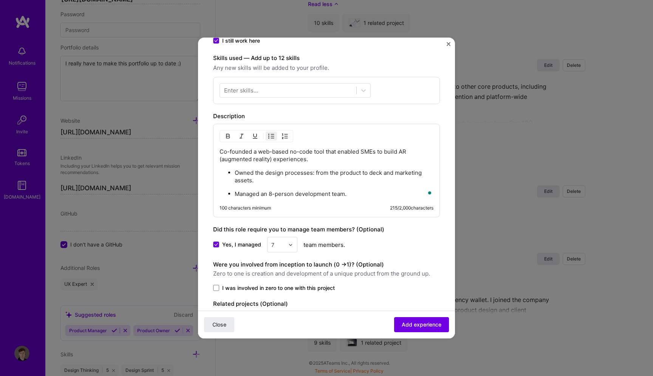
click at [290, 241] on div at bounding box center [292, 245] width 9 height 15
click at [282, 281] on div "8" at bounding box center [282, 282] width 26 height 14
drag, startPoint x: 220, startPoint y: 152, endPoint x: 251, endPoint y: 152, distance: 31.0
click at [251, 152] on p "Co-founded a web-based no-code tool that enabled SMEs to build AR (augmented re…" at bounding box center [326, 155] width 214 height 15
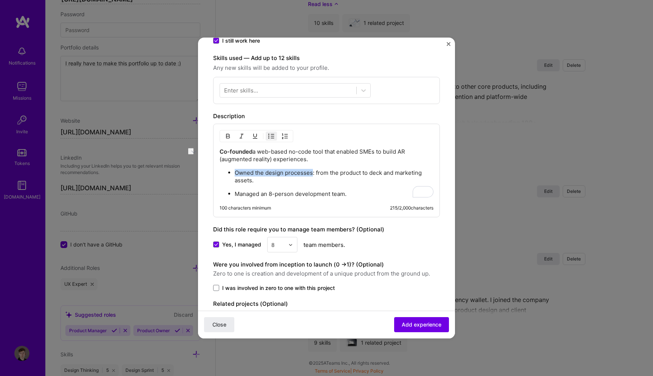
drag, startPoint x: 235, startPoint y: 173, endPoint x: 313, endPoint y: 173, distance: 77.8
click at [313, 173] on p "Owned the design processes: from the product to deck and marketing assets." at bounding box center [334, 176] width 199 height 15
drag, startPoint x: 235, startPoint y: 195, endPoint x: 260, endPoint y: 197, distance: 25.0
click at [260, 197] on p "Managed an 8-person development team." at bounding box center [334, 194] width 199 height 8
click at [354, 196] on p "Managed an 8-person development team." at bounding box center [334, 194] width 199 height 8
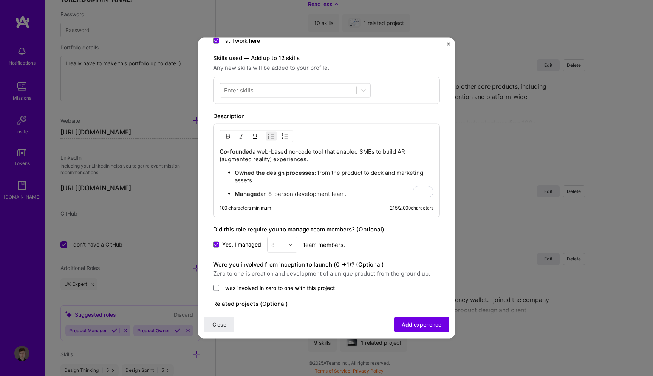
scroll to position [254, 0]
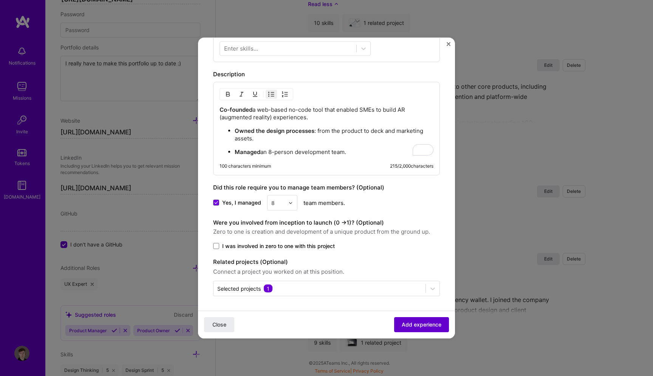
click at [417, 324] on span "Add experience" at bounding box center [422, 325] width 40 height 8
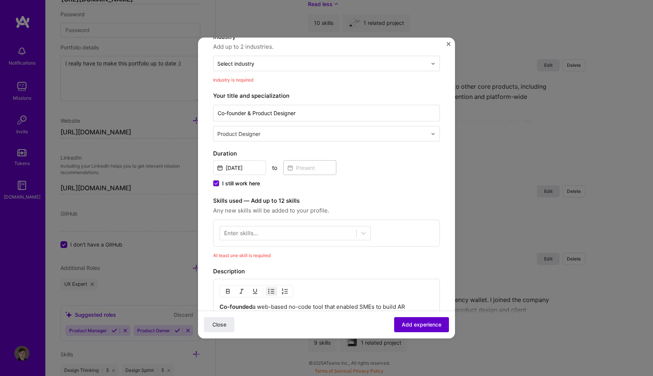
scroll to position [76, 0]
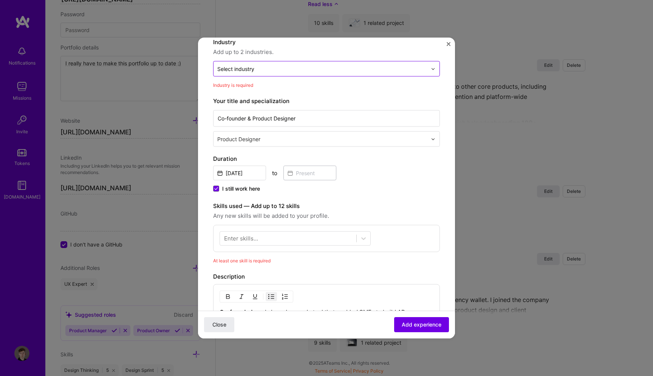
click at [283, 69] on input "text" at bounding box center [322, 69] width 210 height 8
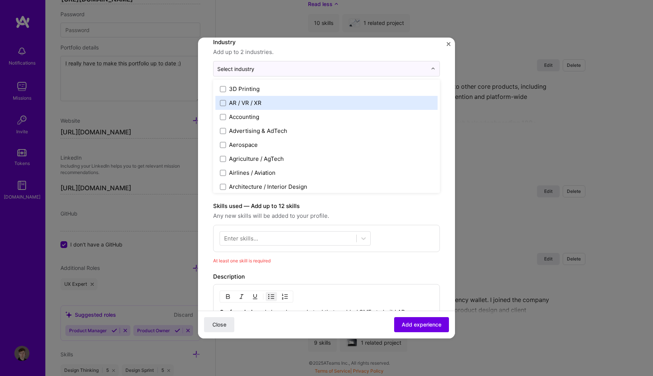
click at [263, 104] on label "AR / VR / XR" at bounding box center [326, 103] width 213 height 8
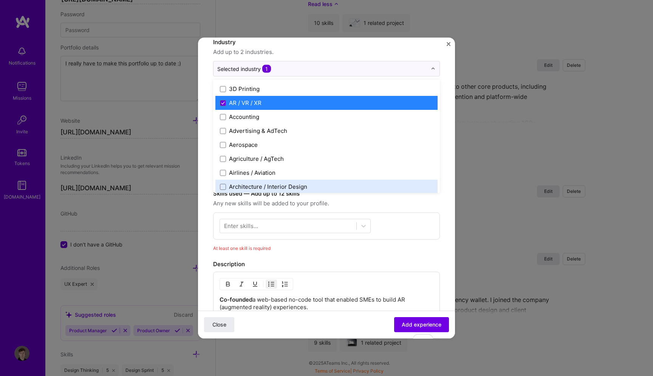
click at [420, 206] on span "Any new skills will be added to your profile." at bounding box center [326, 203] width 227 height 9
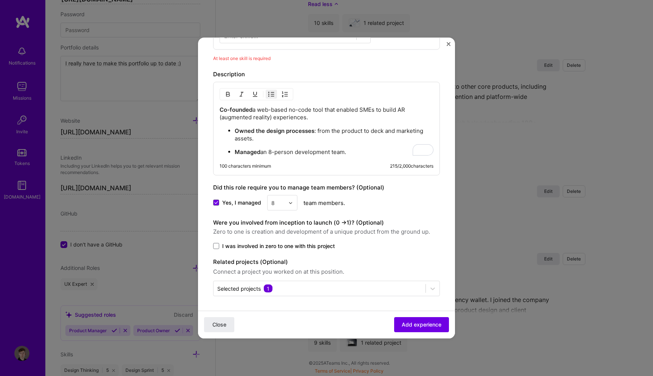
scroll to position [176, 0]
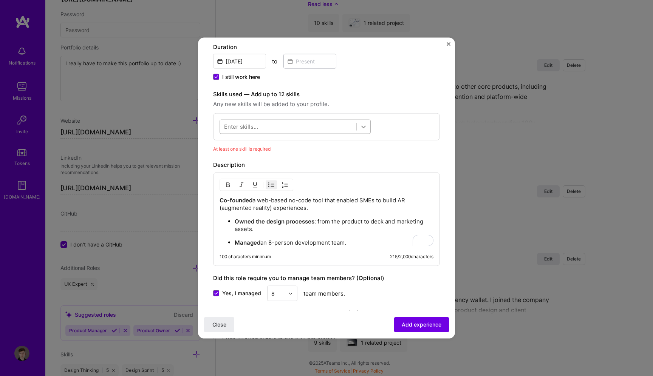
click at [365, 127] on icon at bounding box center [364, 127] width 8 height 8
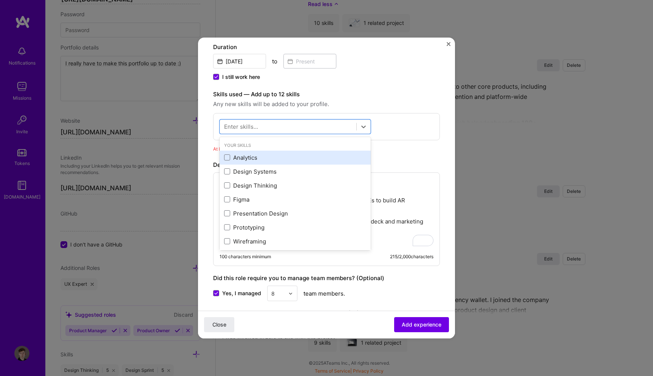
click at [322, 158] on div "Analytics" at bounding box center [295, 157] width 142 height 8
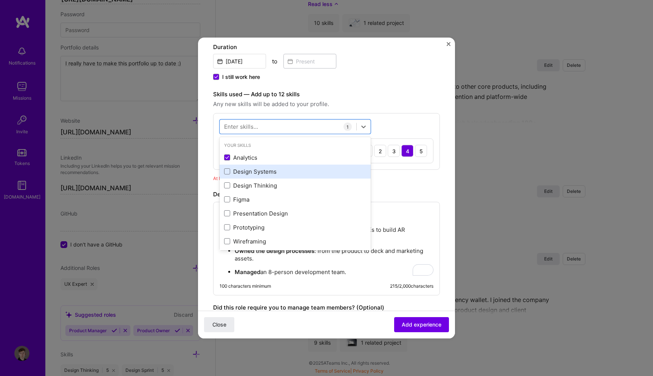
click at [322, 169] on div "Design Systems" at bounding box center [295, 171] width 142 height 8
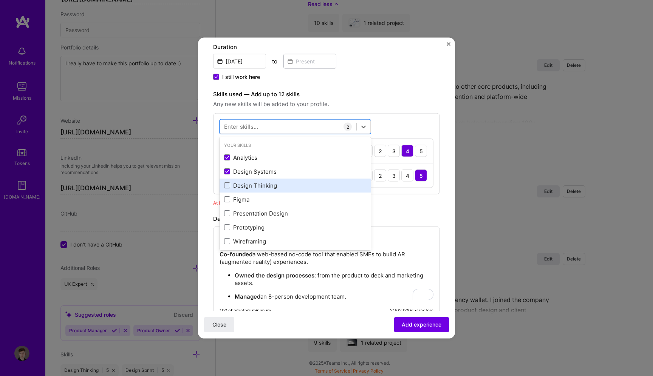
click at [322, 188] on div "Design Thinking" at bounding box center [295, 185] width 142 height 8
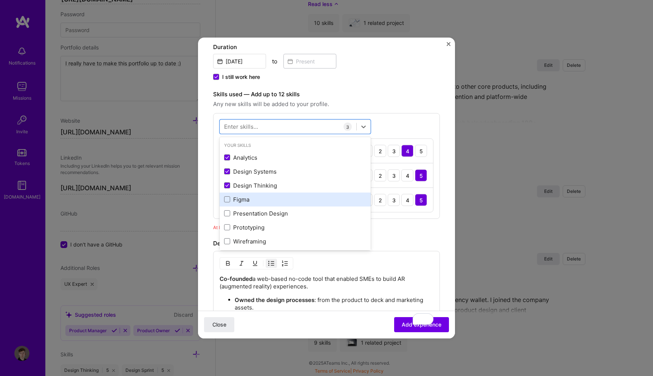
click at [319, 200] on div "Figma" at bounding box center [295, 199] width 142 height 8
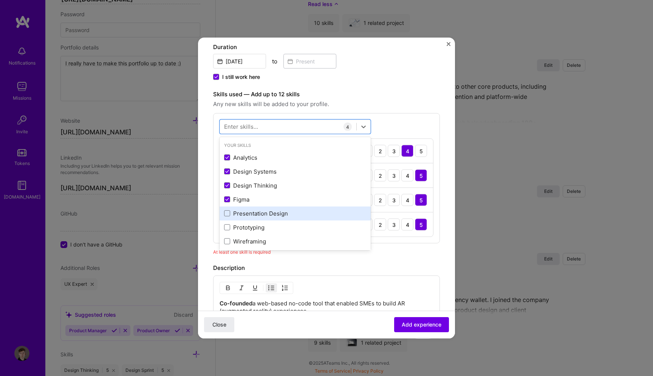
scroll to position [29, 0]
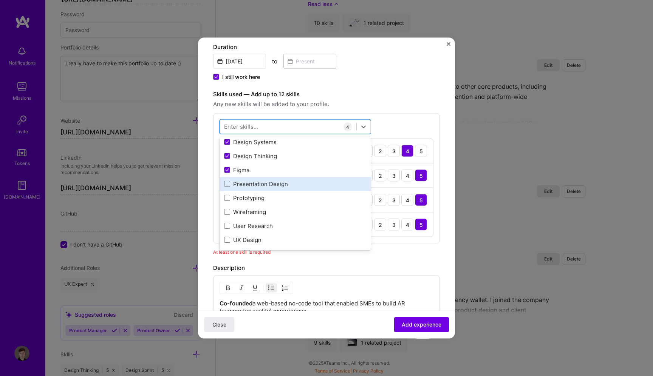
click at [310, 186] on div "Presentation Design" at bounding box center [295, 184] width 142 height 8
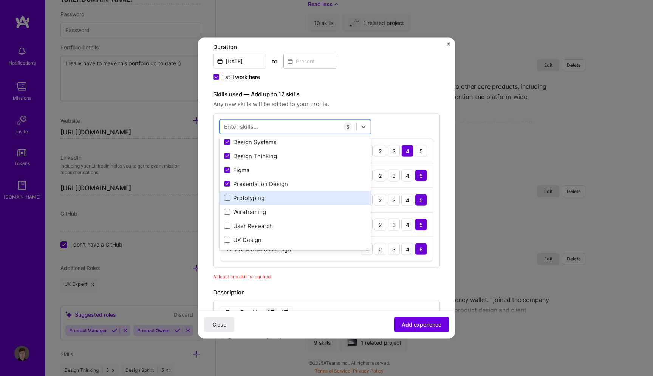
click at [310, 201] on div "Prototyping" at bounding box center [295, 198] width 142 height 8
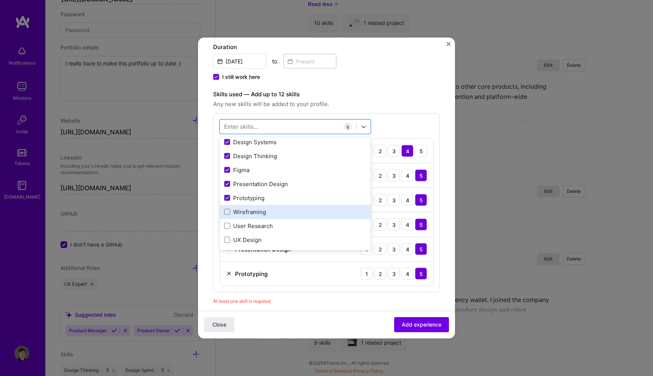
click at [310, 210] on div "Wireframing" at bounding box center [295, 212] width 142 height 8
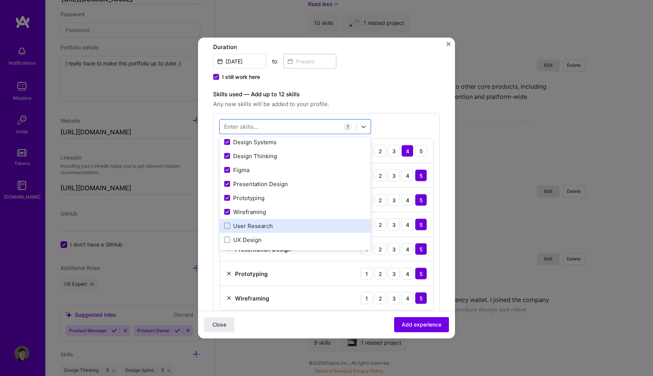
click at [310, 228] on div "User Research" at bounding box center [295, 226] width 142 height 8
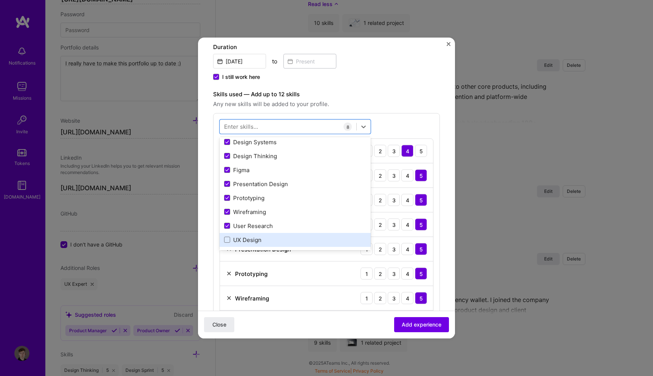
click at [310, 236] on div "UX Design" at bounding box center [295, 240] width 142 height 8
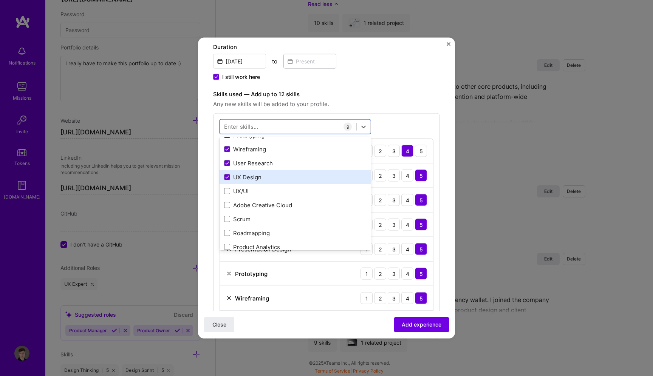
scroll to position [112, 0]
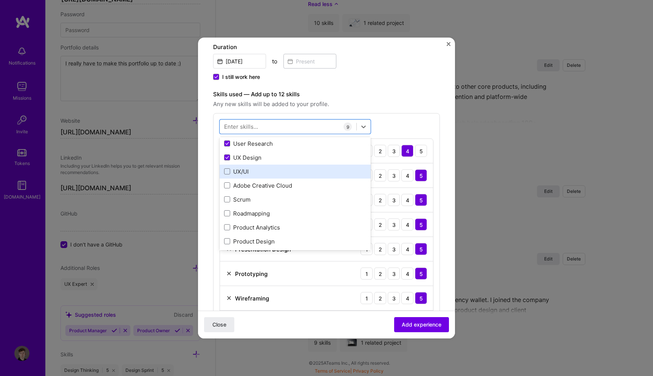
click at [299, 173] on div "UX/UI" at bounding box center [295, 171] width 142 height 8
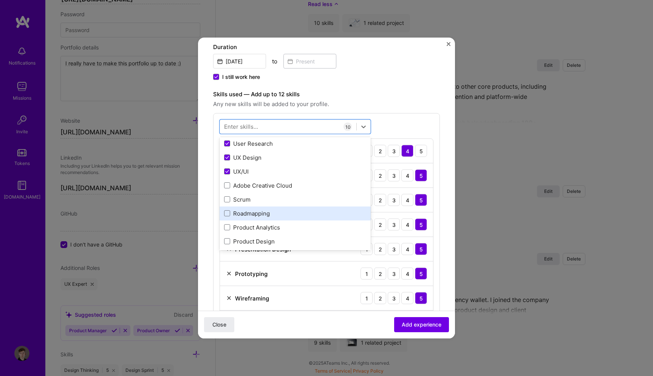
click at [300, 216] on div "Roadmapping" at bounding box center [295, 213] width 142 height 8
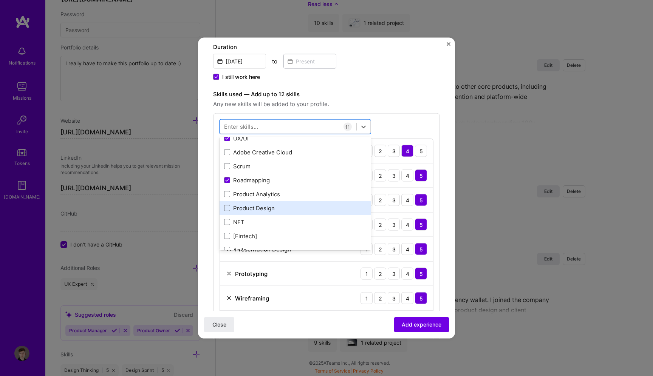
scroll to position [153, 0]
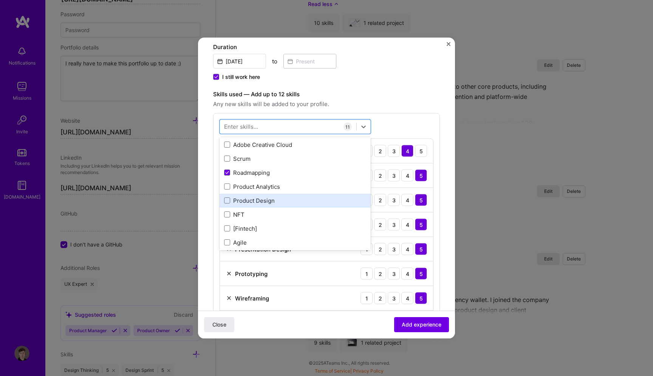
click at [286, 202] on div "Product Design" at bounding box center [295, 200] width 142 height 8
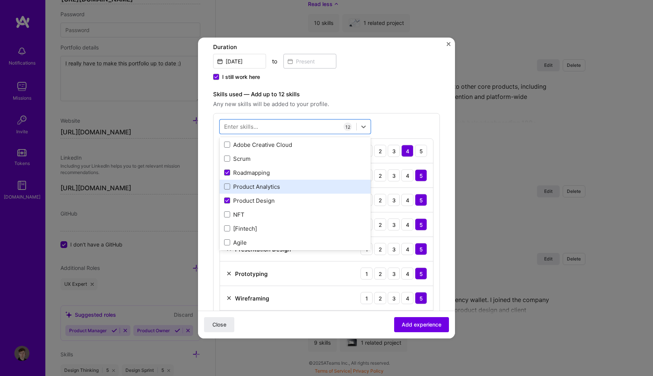
click at [287, 184] on div "Product Analytics" at bounding box center [295, 186] width 142 height 8
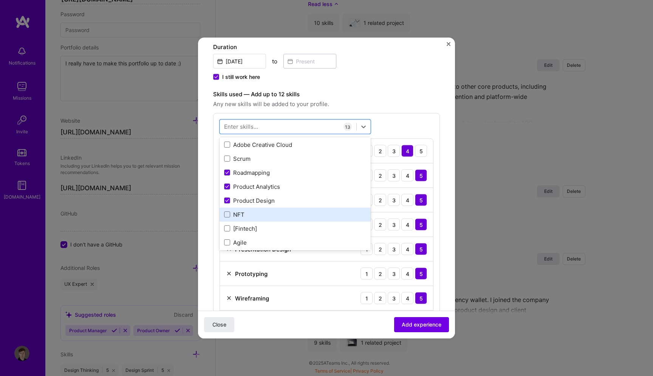
scroll to position [230, 0]
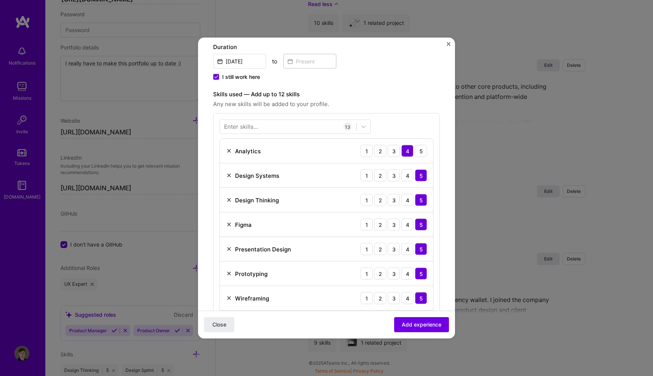
click at [419, 109] on div "Skills used — Add up to 12 skills Any new skills will be added to your profile.…" at bounding box center [326, 277] width 227 height 375
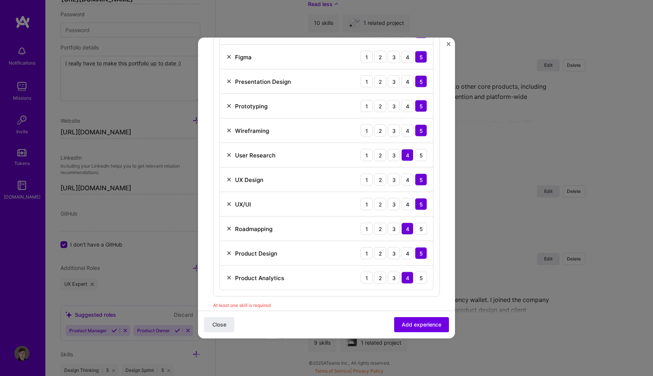
scroll to position [0, 0]
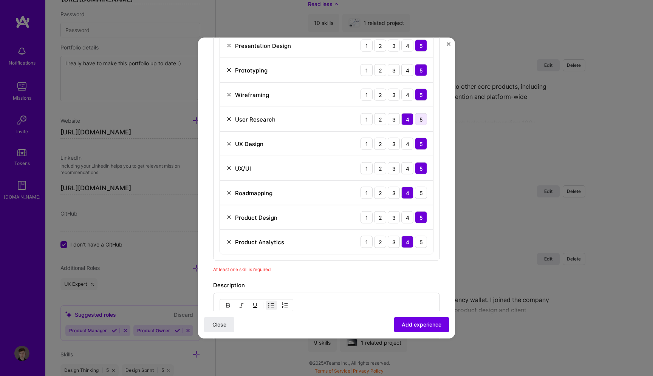
click at [422, 117] on div "5" at bounding box center [421, 119] width 12 height 12
drag, startPoint x: 422, startPoint y: 195, endPoint x: 422, endPoint y: 212, distance: 17.0
click at [422, 195] on div "5" at bounding box center [421, 193] width 12 height 12
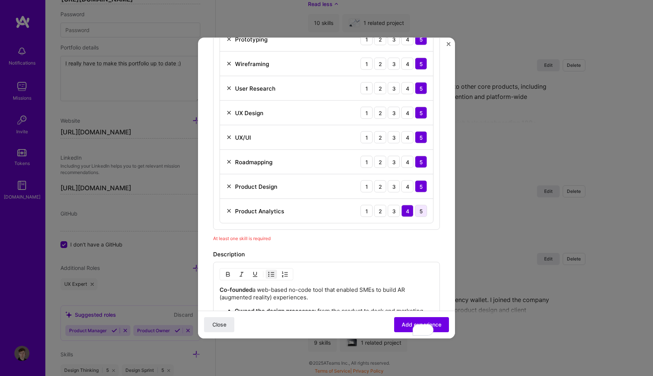
click at [421, 209] on div "5" at bounding box center [421, 211] width 12 height 12
click at [405, 324] on span "Add experience" at bounding box center [422, 325] width 40 height 8
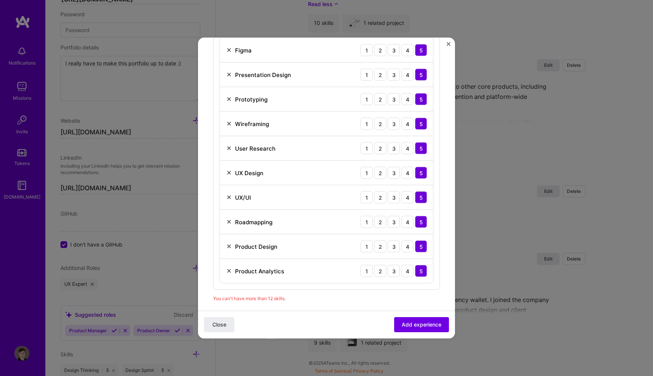
click at [230, 200] on img at bounding box center [229, 198] width 6 height 6
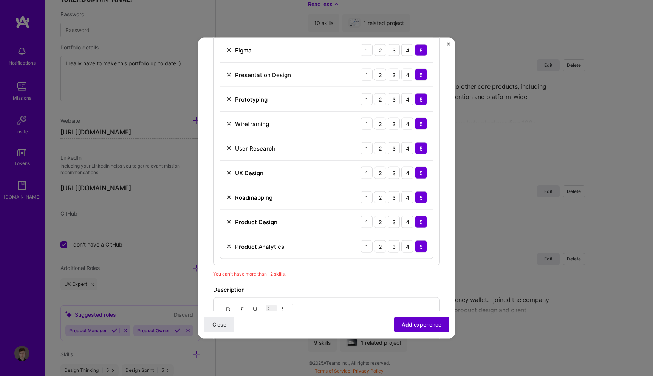
click at [417, 327] on span "Add experience" at bounding box center [422, 325] width 40 height 8
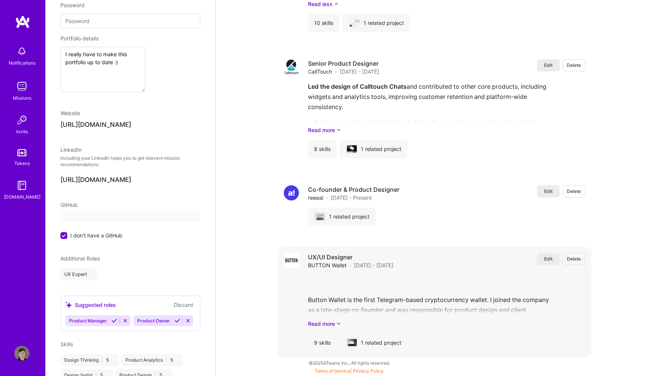
select select "GE"
select select "Right Now"
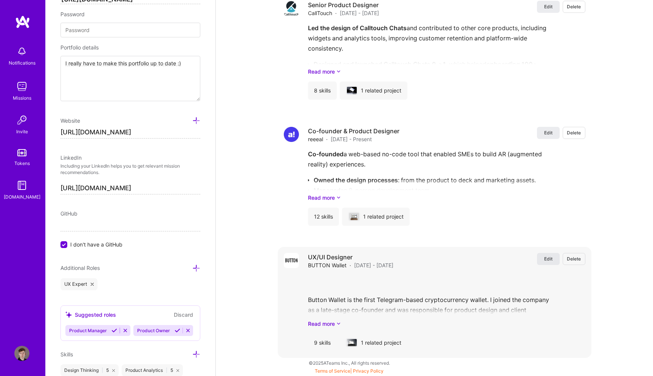
click at [547, 258] on span "Edit" at bounding box center [548, 259] width 8 height 6
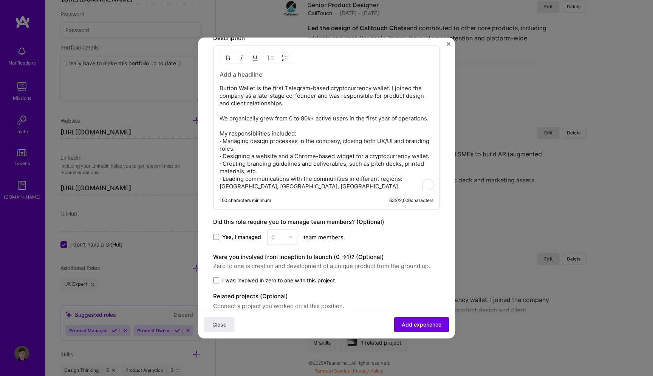
click at [326, 153] on p "Button Wallet is the first Telegram-based cryptocurrency wallet. I joined the c…" at bounding box center [326, 138] width 214 height 106
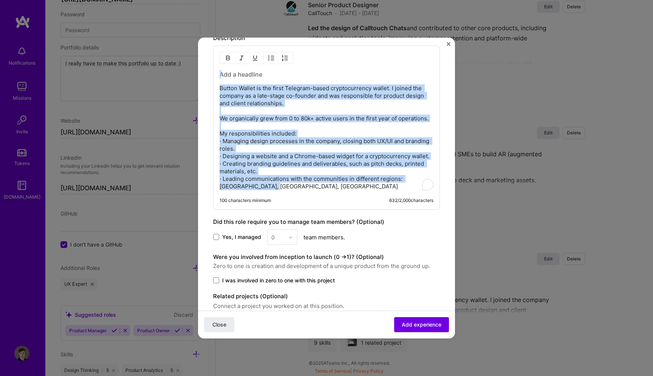
paste div "To enrich screen reader interactions, please activate Accessibility in Grammarl…"
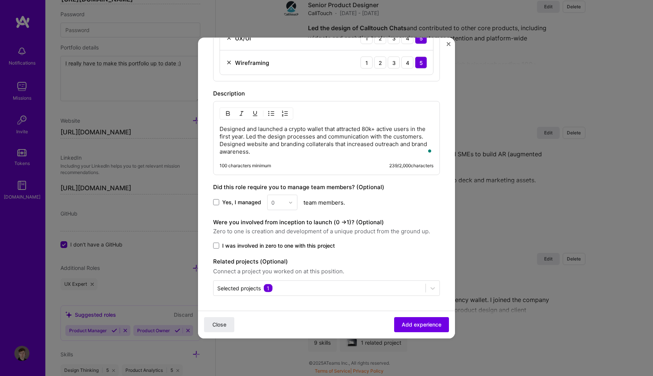
click at [246, 136] on p "Designed and launched a crypto wallet that attracted 80k+ active users in the f…" at bounding box center [326, 140] width 214 height 30
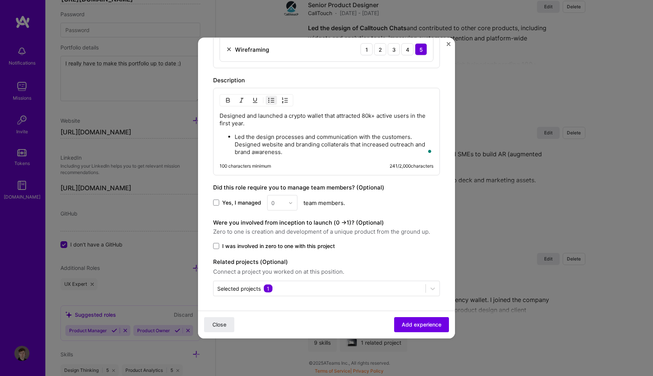
click at [232, 142] on ul "Led the design processes and communication with the customers. Designed website…" at bounding box center [326, 144] width 214 height 23
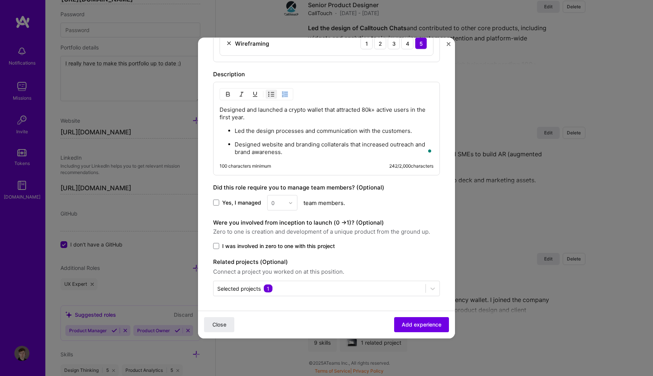
drag, startPoint x: 219, startPoint y: 111, endPoint x: 284, endPoint y: 110, distance: 65.4
click at [284, 110] on div "Designed and launched a crypto wallet that attracted 80k+ active users in the f…" at bounding box center [326, 129] width 227 height 94
drag, startPoint x: 284, startPoint y: 110, endPoint x: 213, endPoint y: 111, distance: 70.6
click at [213, 111] on div "Designed and launched a crypto wallet that attracted 80k+ active users in the f…" at bounding box center [326, 129] width 227 height 94
drag, startPoint x: 365, startPoint y: 110, endPoint x: 413, endPoint y: 112, distance: 47.3
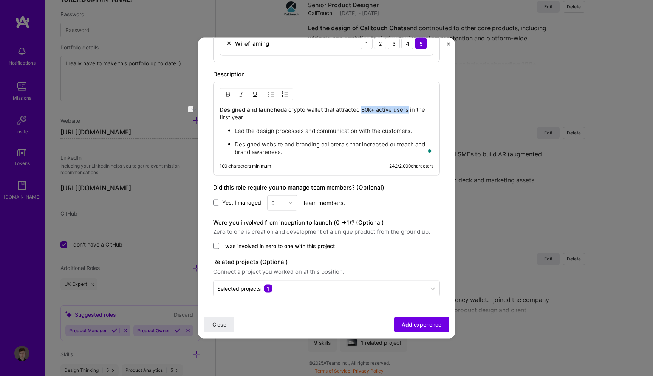
click at [413, 112] on p "Designed and launched a crypto wallet that attracted 80k+ active users in the f…" at bounding box center [326, 113] width 214 height 15
drag, startPoint x: 235, startPoint y: 133, endPoint x: 303, endPoint y: 132, distance: 68.4
click at [303, 132] on p "Led the design processes and communication with the customers." at bounding box center [334, 131] width 199 height 8
drag, startPoint x: 362, startPoint y: 144, endPoint x: 413, endPoint y: 145, distance: 51.0
click at [413, 145] on p "Designed website and branding collaterals that increased outreach and brand awa…" at bounding box center [334, 148] width 199 height 15
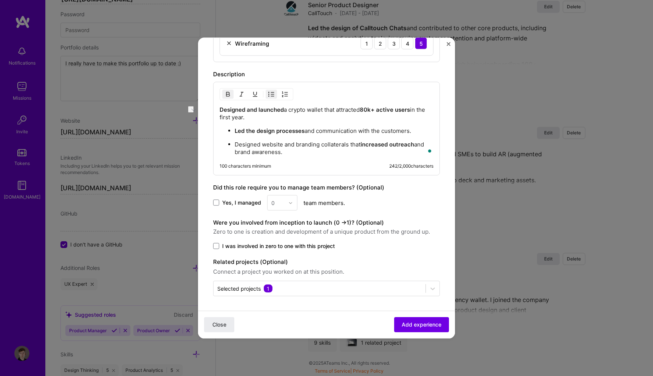
click at [318, 246] on span "I was involved in zero to one with this project" at bounding box center [278, 247] width 113 height 8
click at [0, 0] on input "I was involved in zero to one with this project" at bounding box center [0, 0] width 0 height 0
click at [428, 326] on span "Add experience" at bounding box center [422, 325] width 40 height 8
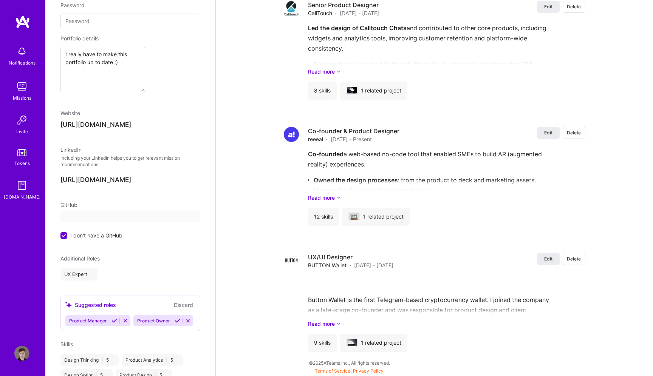
select select "GE"
select select "Right Now"
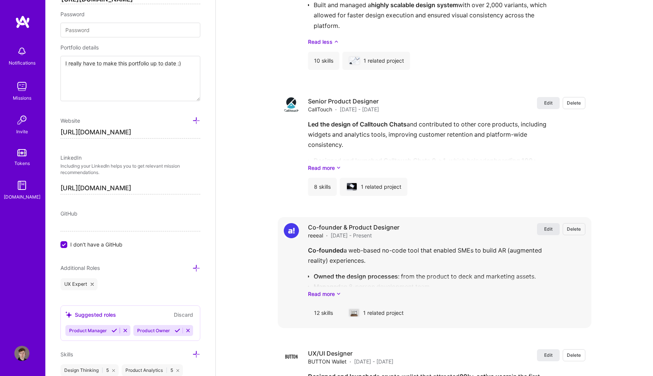
click at [544, 226] on span "Edit" at bounding box center [548, 229] width 8 height 6
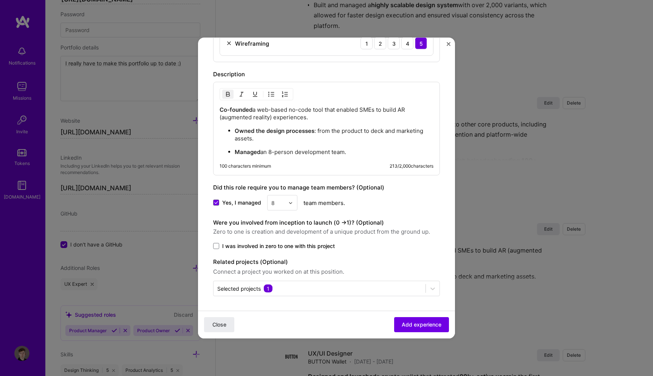
click at [332, 244] on span "I was involved in zero to one with this project" at bounding box center [278, 247] width 113 height 8
click at [0, 0] on input "I was involved in zero to one with this project" at bounding box center [0, 0] width 0 height 0
click at [442, 328] on button "Add experience" at bounding box center [421, 324] width 55 height 15
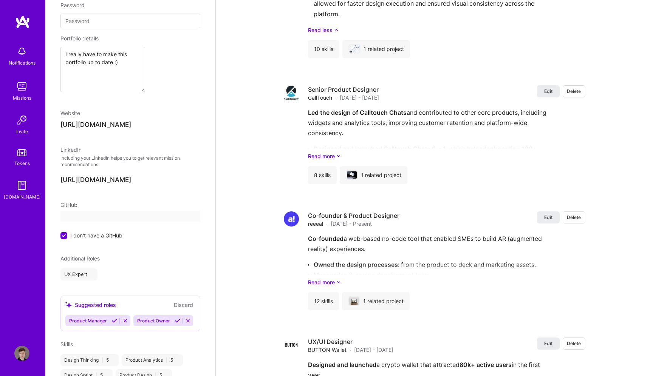
select select "GE"
select select "Right Now"
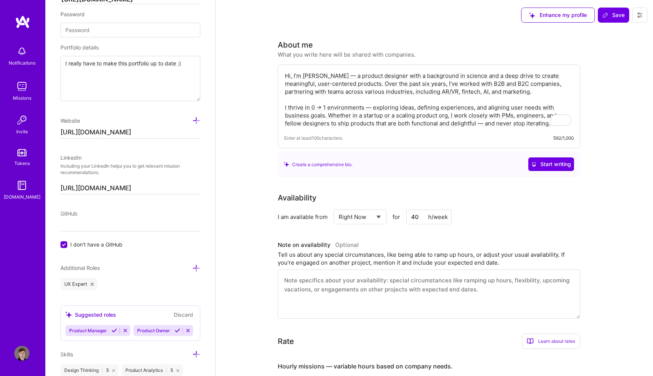
click at [460, 124] on textarea "Hi, I’m Jacob — a product designer with a background in science and a deep driv…" at bounding box center [428, 99] width 289 height 57
paste textarea "I’m a Product Designer with over six years of experience working across fintech…"
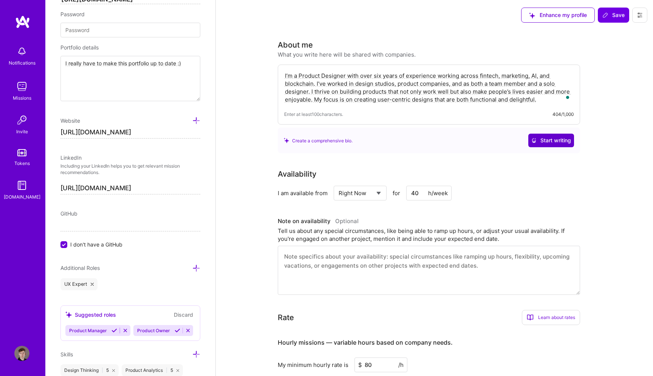
type textarea "I’m a Product Designer with over six years of experience working across fintech…"
click at [549, 143] on span "Start writing" at bounding box center [551, 141] width 40 height 8
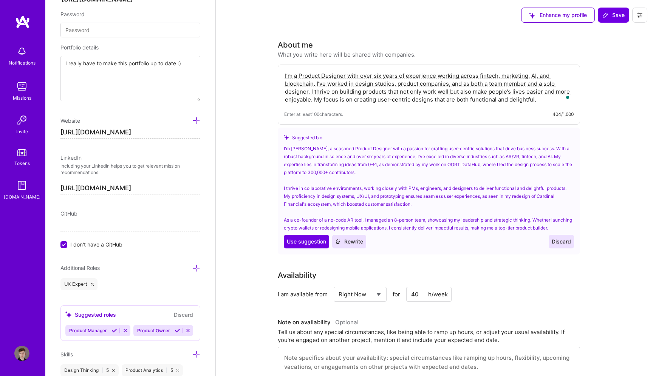
click at [564, 240] on div "I'm Jacob, a seasoned Product Designer with a passion for crafting user-centric…" at bounding box center [429, 197] width 290 height 104
click at [564, 246] on span "Discard" at bounding box center [561, 242] width 19 height 8
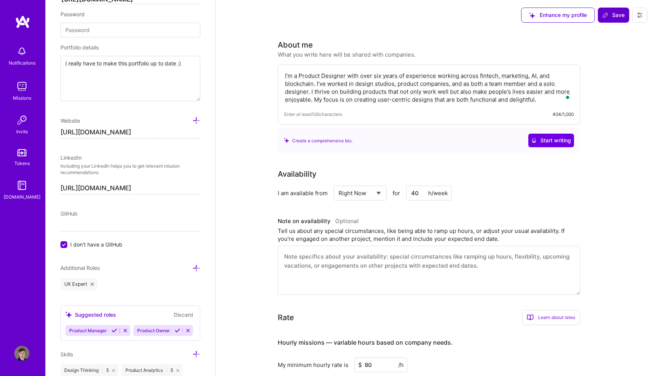
click at [610, 18] on span "Save" at bounding box center [613, 15] width 22 height 8
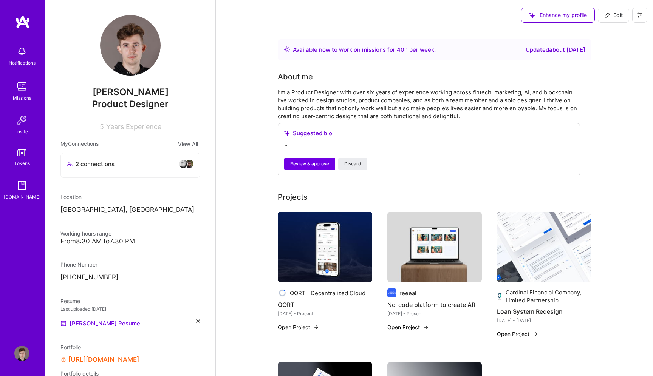
click at [609, 17] on icon at bounding box center [607, 15] width 6 height 6
select select "GE"
select select "Right Now"
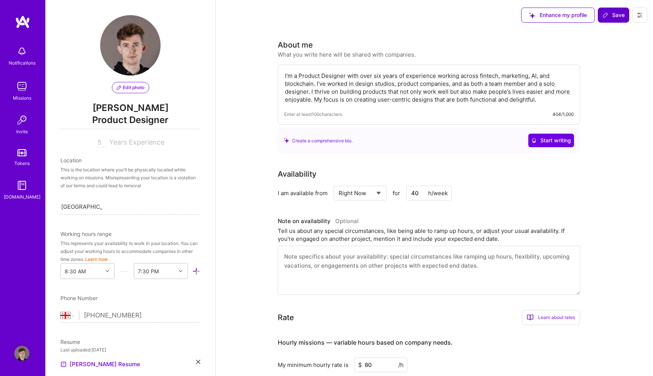
scroll to position [402, 0]
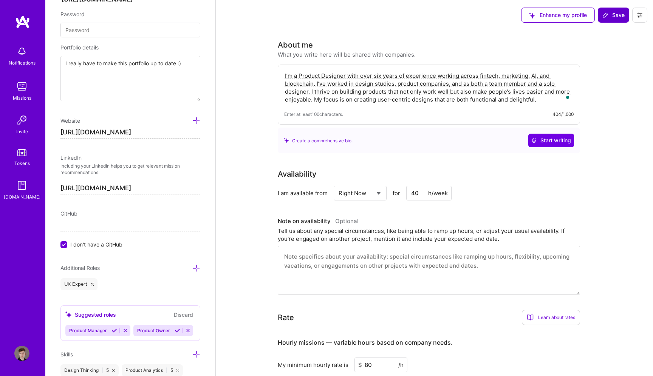
click at [147, 128] on input "[URL][DOMAIN_NAME]" at bounding box center [130, 133] width 140 height 12
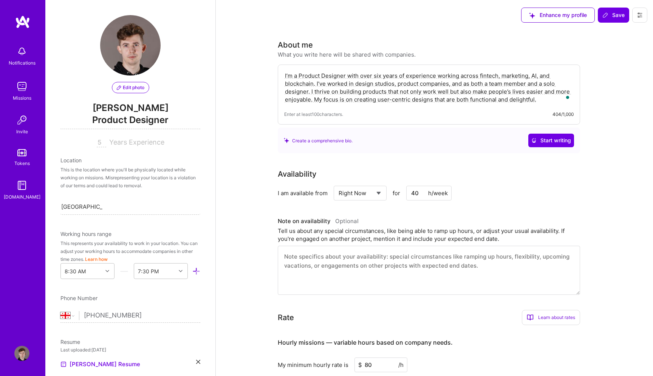
select select "GE"
select select "Right Now"
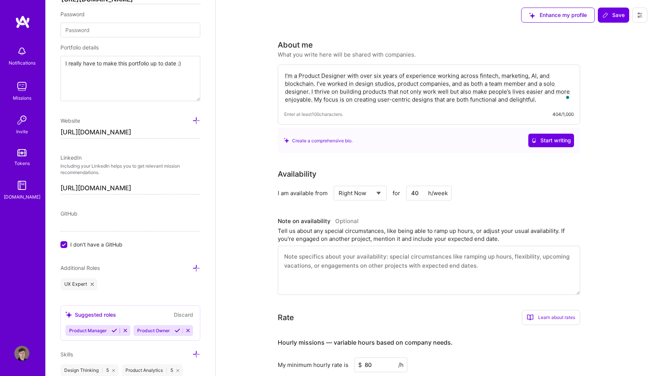
paste input "[DOMAIN_NAME]"
type input "[URL][DOMAIN_NAME]"
click at [152, 145] on div "Edit photo [PERSON_NAME] Product Designer 5 Years Experience Location This is t…" at bounding box center [130, 188] width 170 height 376
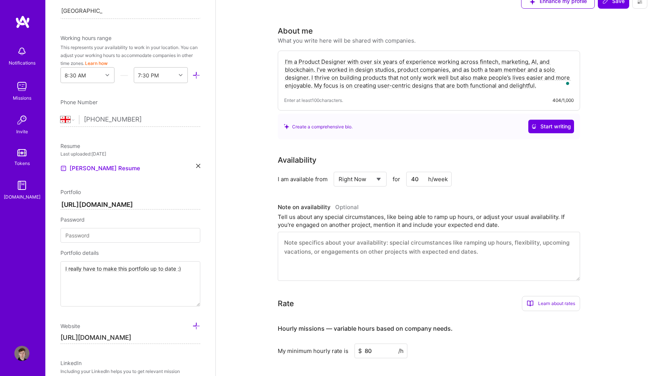
scroll to position [236, 0]
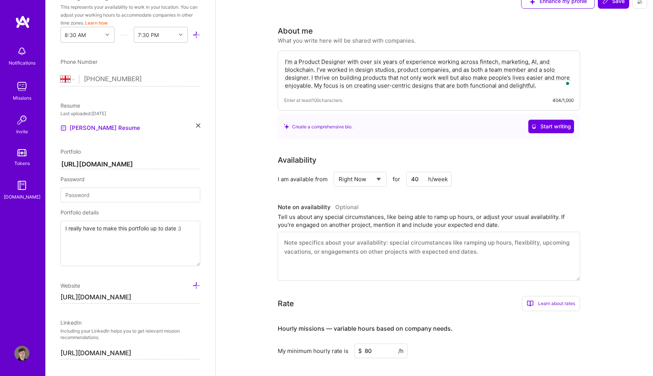
click at [200, 129] on div "Edit photo [PERSON_NAME] Product Designer 5 Years Experience Location This is t…" at bounding box center [130, 188] width 170 height 376
click at [176, 163] on input "[URL][DOMAIN_NAME]" at bounding box center [130, 164] width 140 height 9
paste input "[DOMAIN_NAME][URL]"
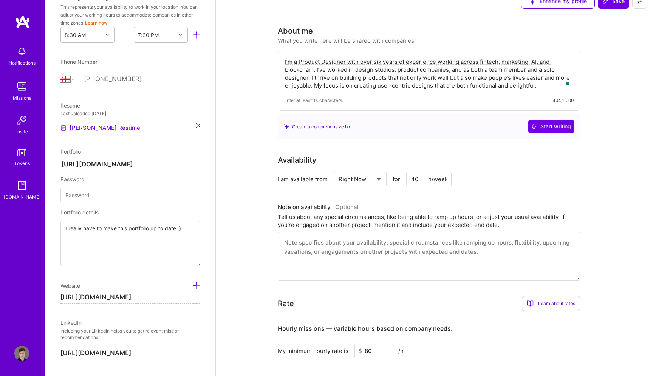
type input "[URL][DOMAIN_NAME]"
click at [165, 180] on div "Password" at bounding box center [130, 179] width 140 height 8
click at [110, 76] on input "[PHONE_NUMBER]" at bounding box center [142, 79] width 116 height 22
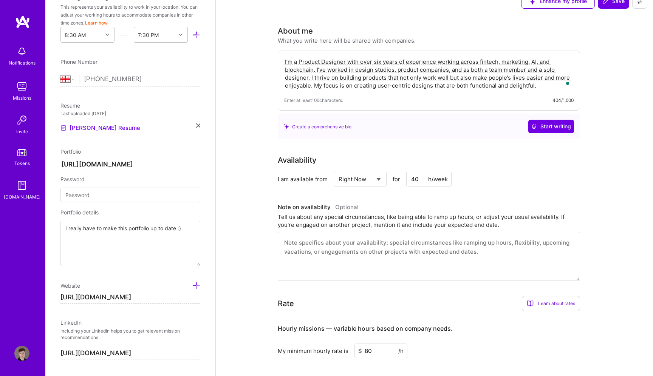
select select "US"
type input "3"
click at [64, 84] on div "[GEOGRAPHIC_DATA] [GEOGRAPHIC_DATA] [GEOGRAPHIC_DATA] [GEOGRAPHIC_DATA] [US_STA…" at bounding box center [130, 81] width 140 height 12
click at [66, 78] on select "[GEOGRAPHIC_DATA] [GEOGRAPHIC_DATA] [GEOGRAPHIC_DATA] [GEOGRAPHIC_DATA] [US_STA…" at bounding box center [69, 79] width 19 height 9
select select "ES"
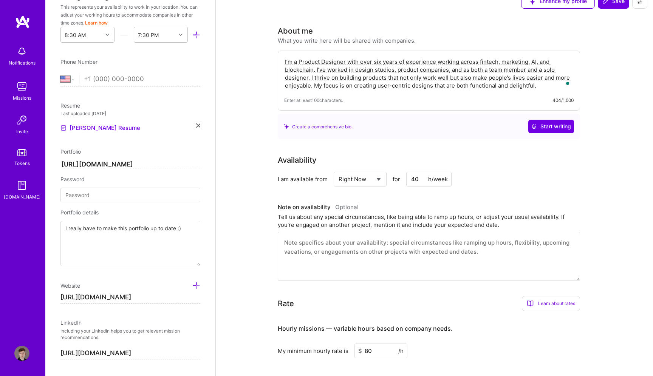
click at [60, 75] on select "[GEOGRAPHIC_DATA] [GEOGRAPHIC_DATA] [GEOGRAPHIC_DATA] [GEOGRAPHIC_DATA] [US_STA…" at bounding box center [69, 79] width 19 height 9
type input "660 72 81 89"
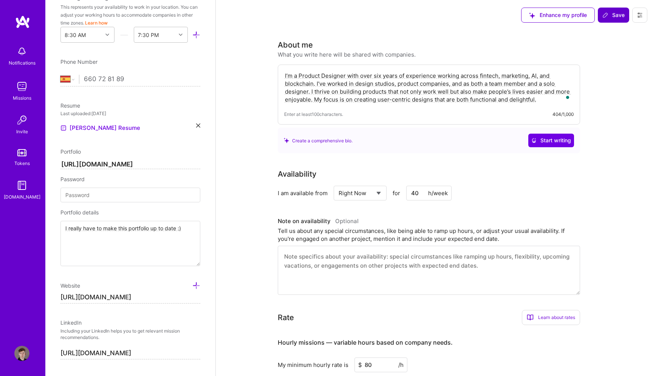
click at [617, 14] on span "Save" at bounding box center [613, 15] width 22 height 8
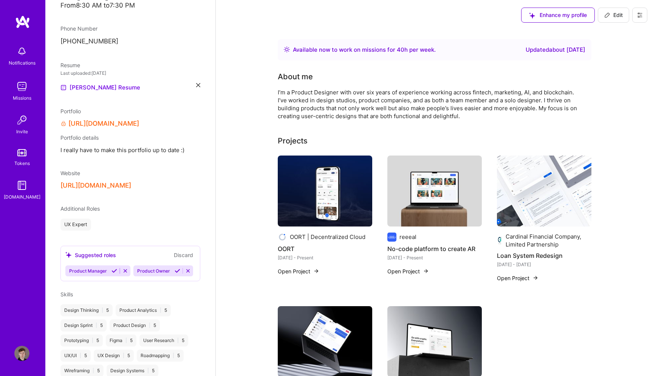
scroll to position [210, 0]
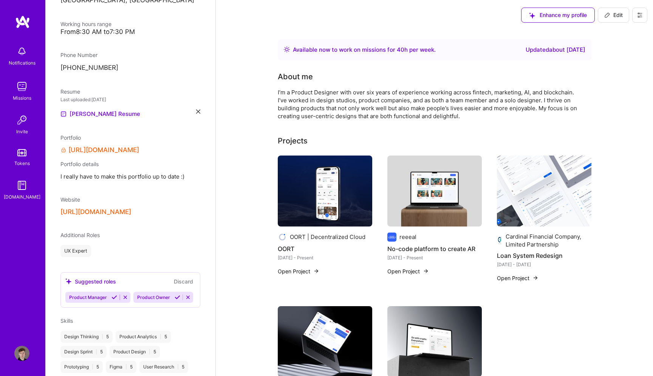
click at [608, 19] on button "Edit" at bounding box center [613, 15] width 31 height 15
select select "GE"
select select "Right Now"
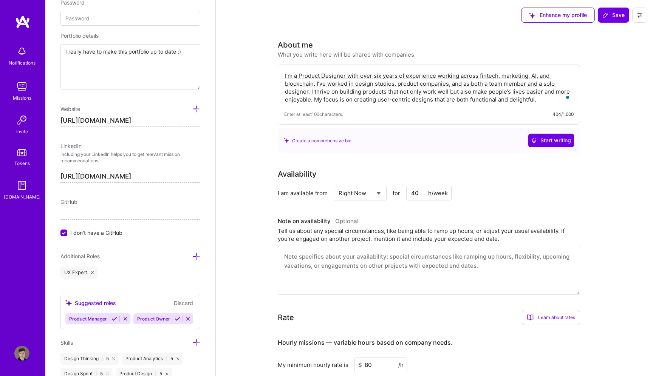
scroll to position [407, 0]
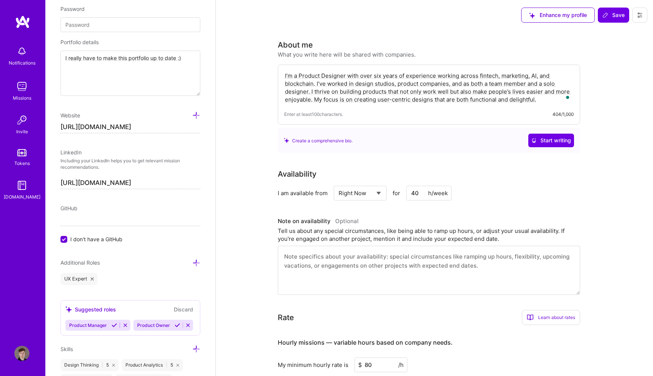
click at [181, 71] on textarea "I really have to make this portfolio up to date :)" at bounding box center [130, 73] width 140 height 45
click at [202, 45] on div "Edit photo [PERSON_NAME] Product Designer 5 Years Experience Location This is t…" at bounding box center [130, 188] width 170 height 376
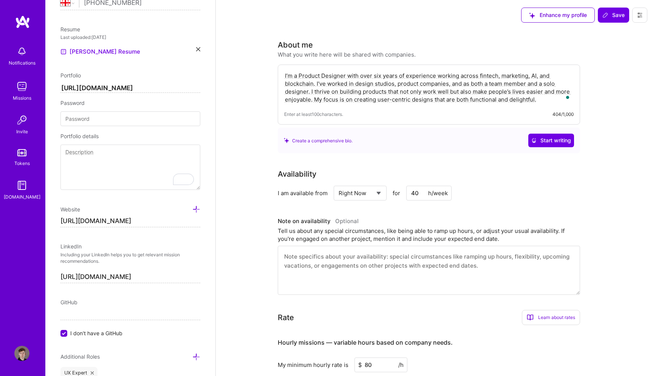
click at [608, 12] on span "Save" at bounding box center [613, 15] width 22 height 8
click at [148, 168] on textarea "To enrich screen reader interactions, please activate Accessibility in Grammarl…" at bounding box center [130, 167] width 140 height 45
type textarea "Website"
click at [603, 25] on div "Enhance my profile Save" at bounding box center [584, 15] width 138 height 30
click at [608, 15] on icon at bounding box center [605, 15] width 6 height 6
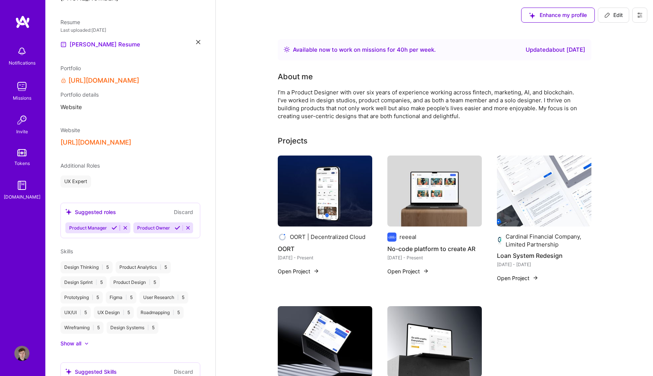
scroll to position [0, 0]
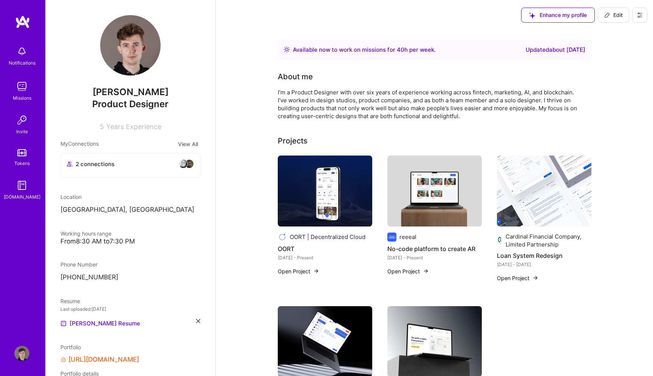
click at [612, 17] on span "Edit" at bounding box center [613, 15] width 19 height 8
select select "ES"
select select "Right Now"
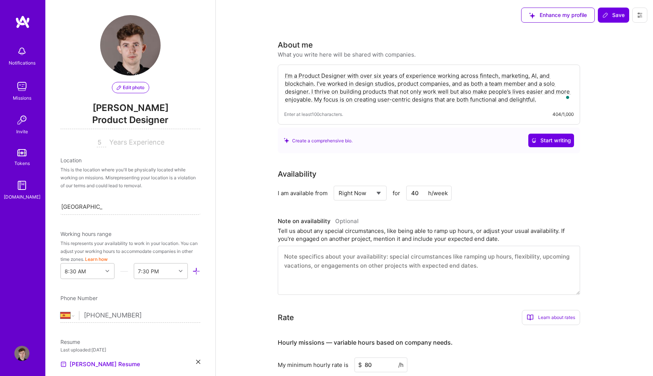
click at [105, 143] on input "5" at bounding box center [101, 142] width 9 height 9
type input "6"
click at [179, 156] on div "Edit photo [PERSON_NAME] Product Designer 6 Years Experience Location This is t…" at bounding box center [130, 188] width 170 height 376
click at [617, 8] on button "Save" at bounding box center [613, 15] width 31 height 15
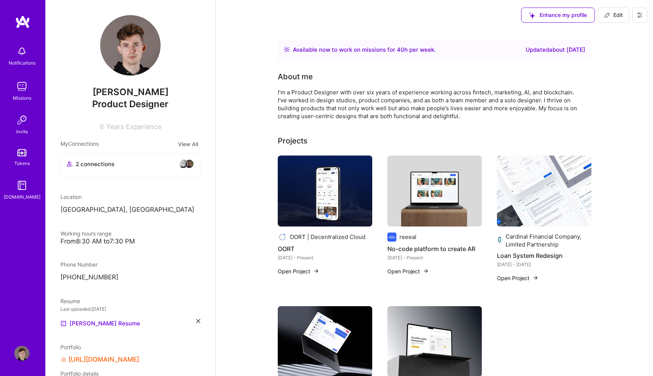
click at [22, 95] on div "Missions" at bounding box center [22, 98] width 19 height 8
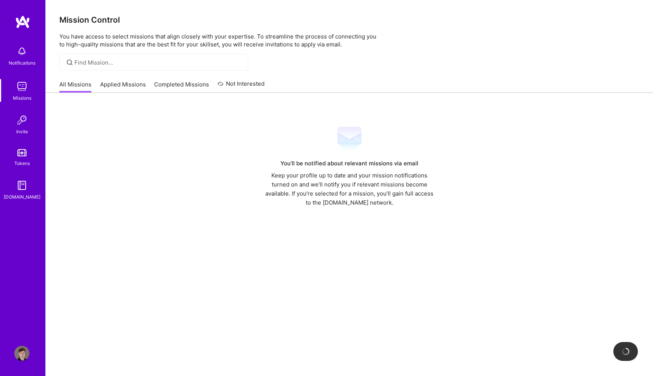
click at [21, 204] on div "Notifications Missions Invite Tokens [DOMAIN_NAME]" at bounding box center [22, 175] width 45 height 320
click at [21, 198] on div "[DOMAIN_NAME]" at bounding box center [22, 197] width 37 height 8
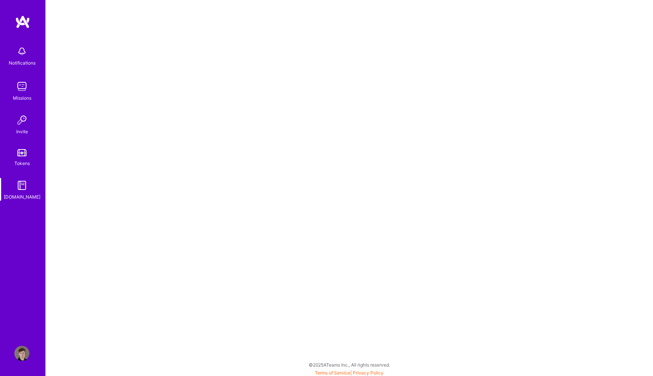
click at [21, 361] on div "Notifications Missions Invite Tokens [DOMAIN_NAME] Profile" at bounding box center [22, 188] width 45 height 376
